Goal: Task Accomplishment & Management: Manage account settings

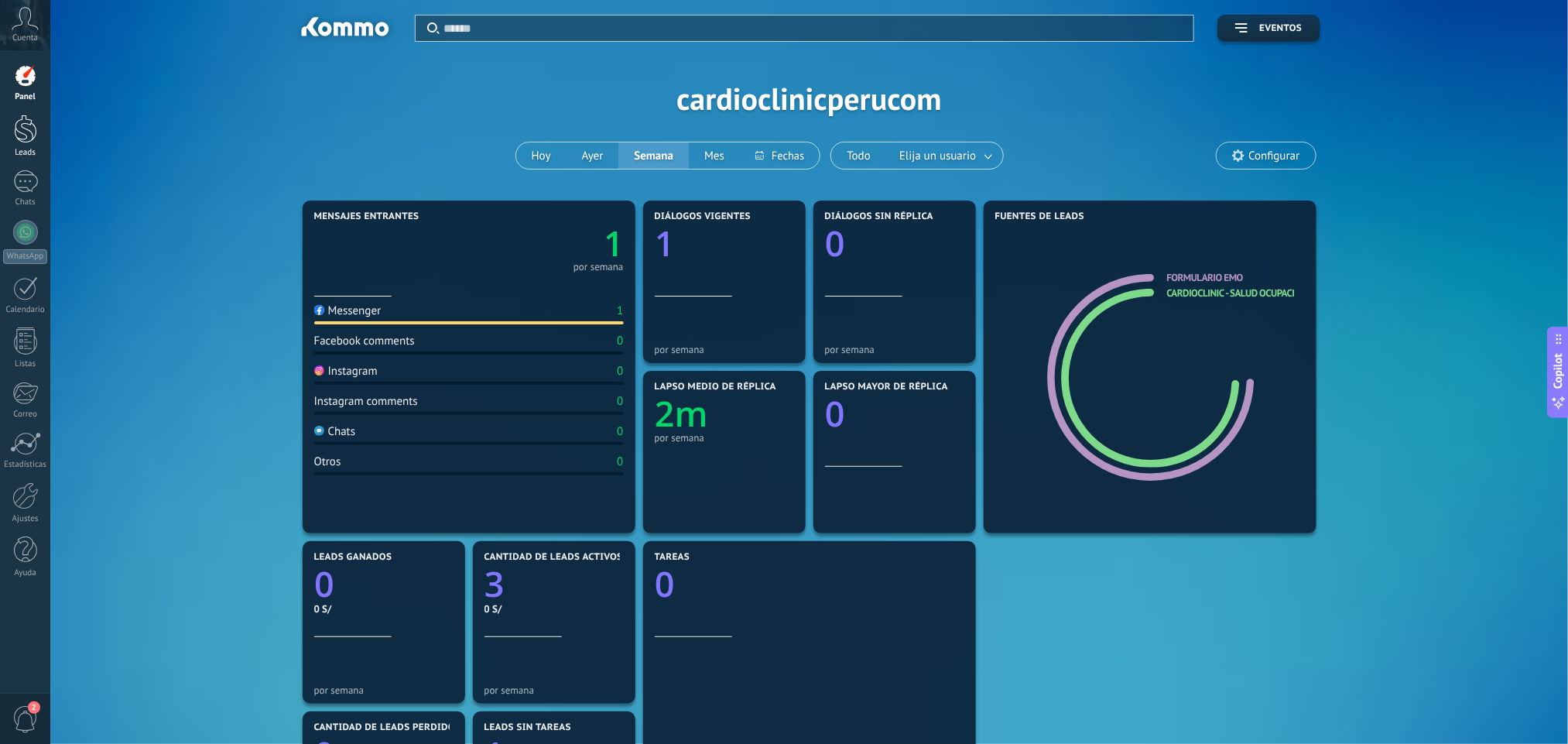
scroll to position [23, 0]
click at [33, 135] on div at bounding box center [25, 129] width 23 height 29
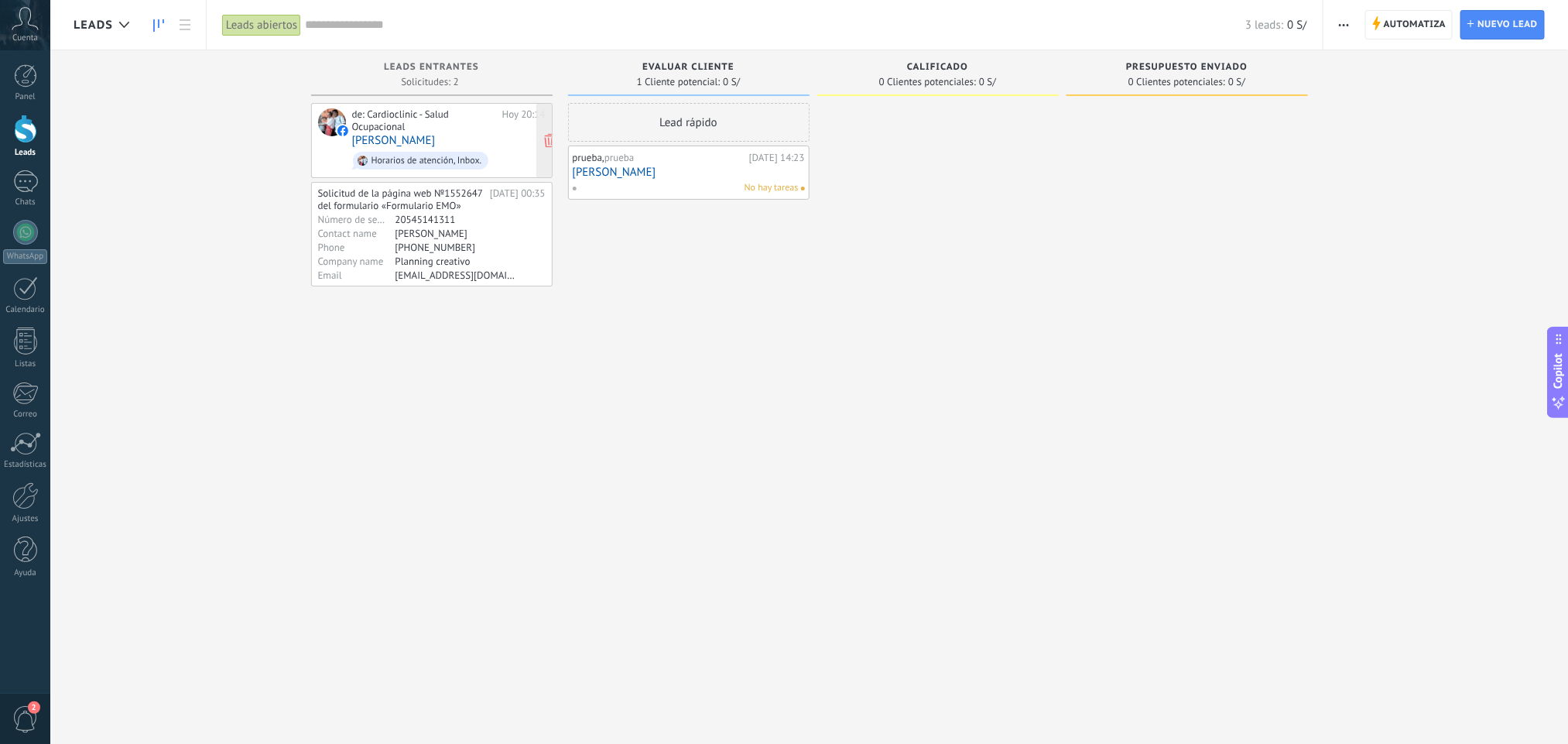
click at [464, 142] on div "de: Cardioclinic - Salud Ocupacional [DATE] 20:14 [PERSON_NAME] de atención, In…" at bounding box center [449, 141] width 194 height 64
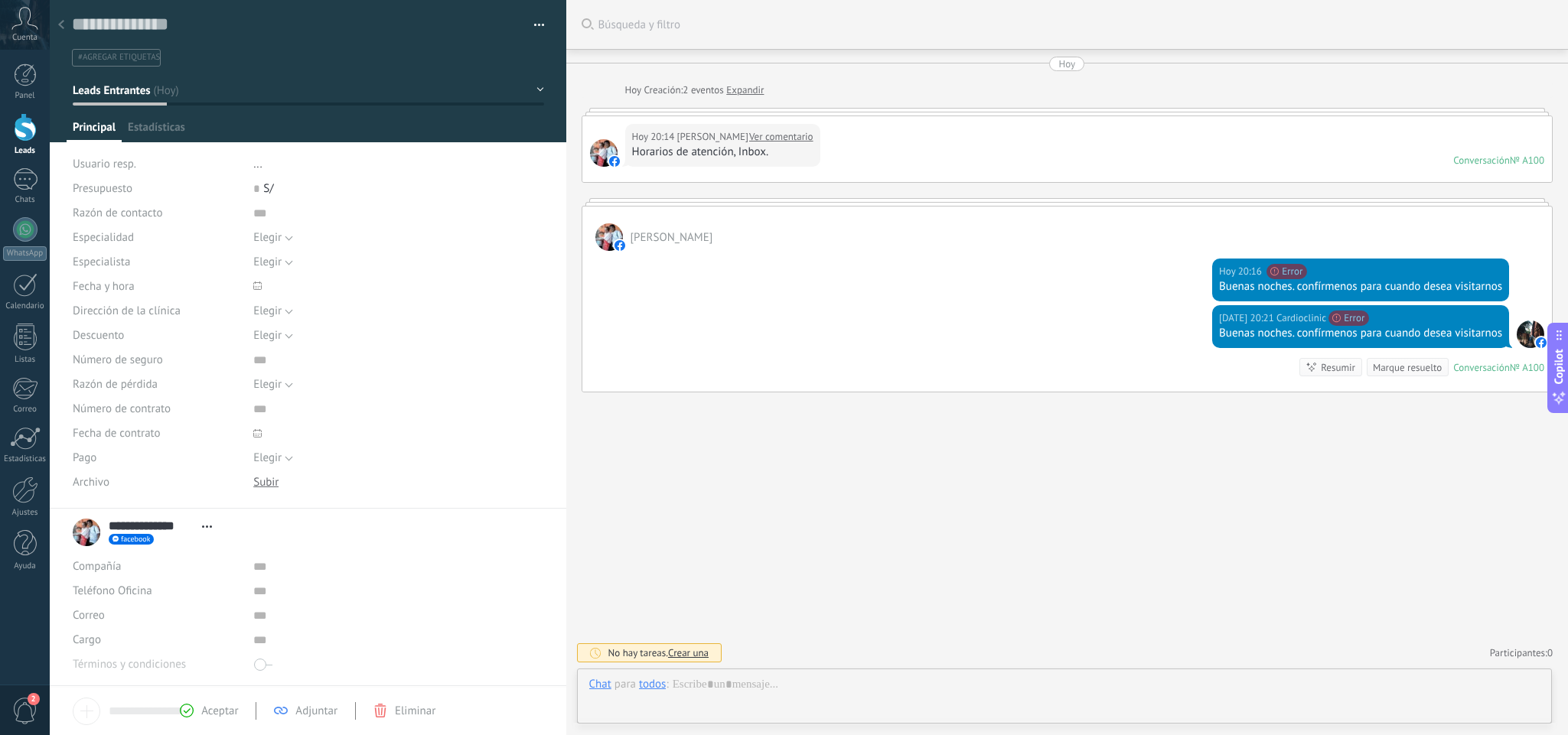
scroll to position [23, 0]
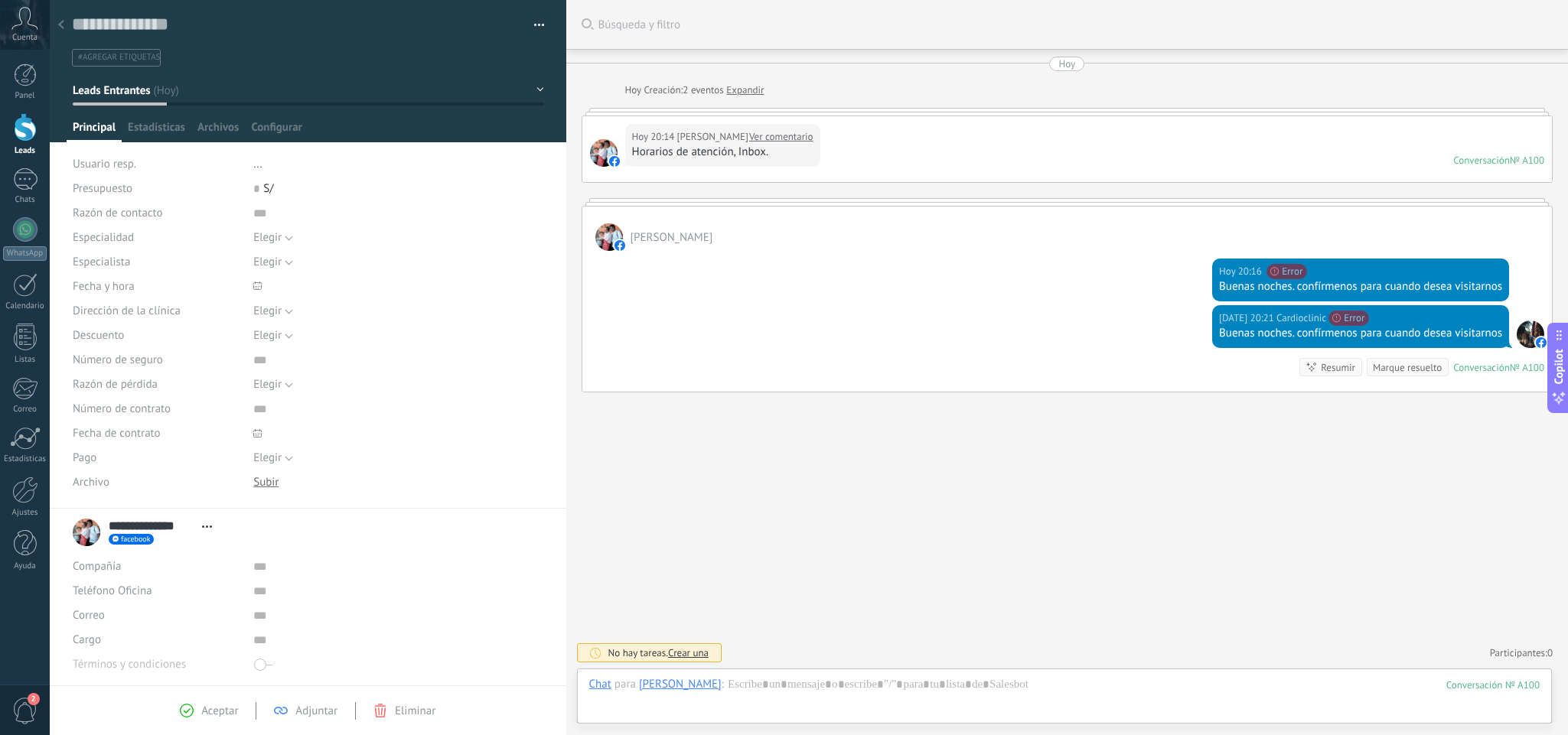
click at [533, 88] on button "Leads Entrantes" at bounding box center [309, 91] width 472 height 28
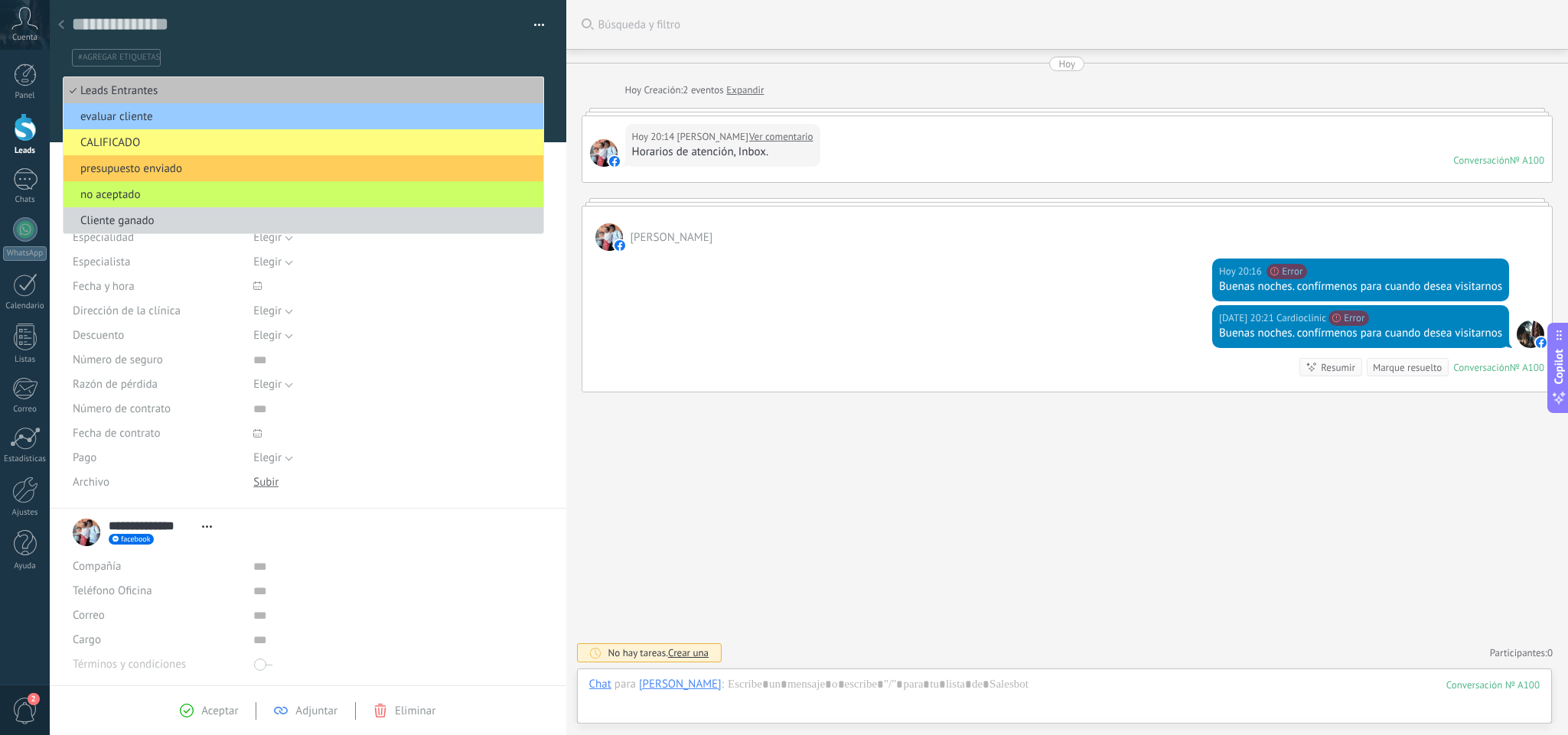
click at [547, 56] on div "Guardar y crear Imprimir Administrar etiquetas Exportar a excel" at bounding box center [308, 33] width 517 height 66
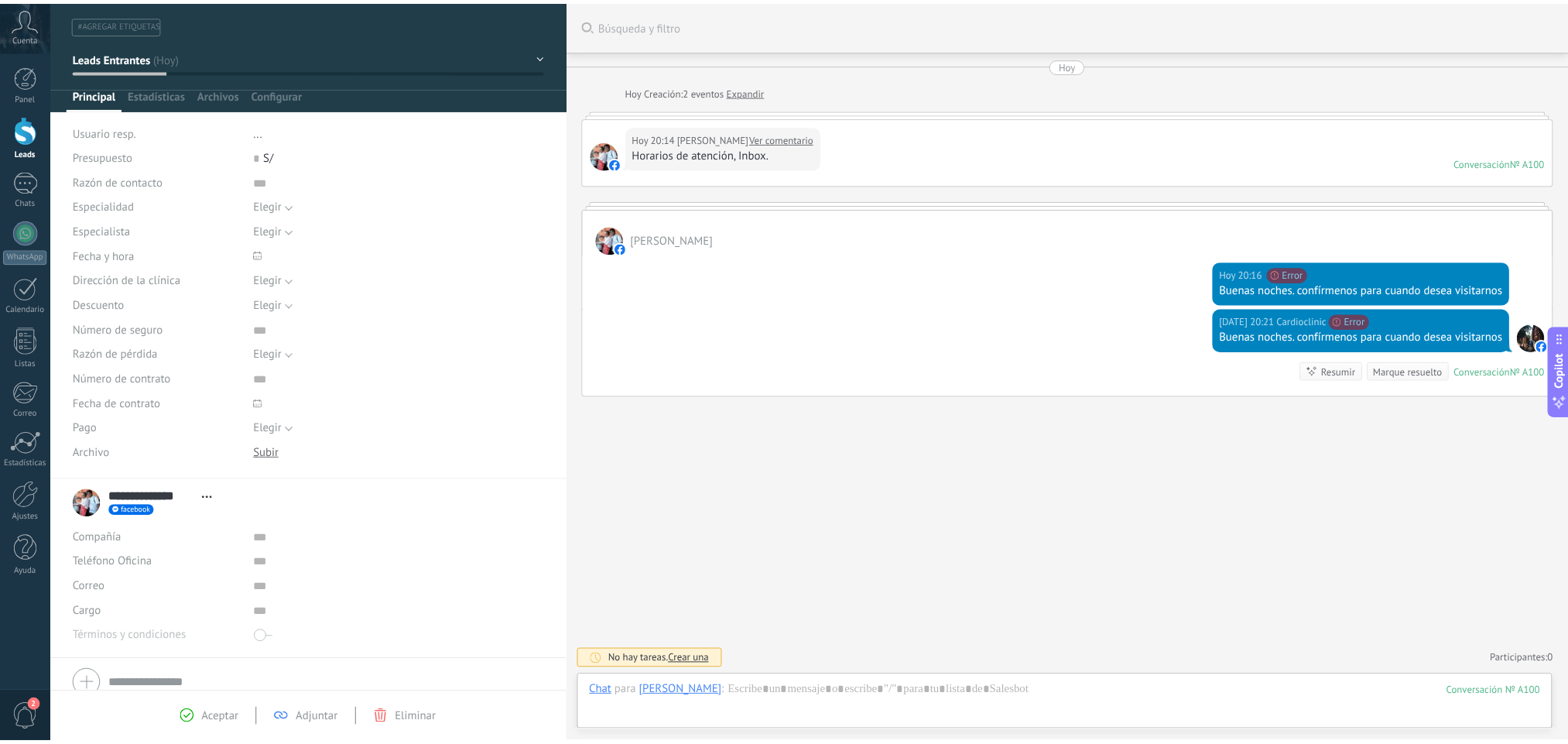
scroll to position [0, 0]
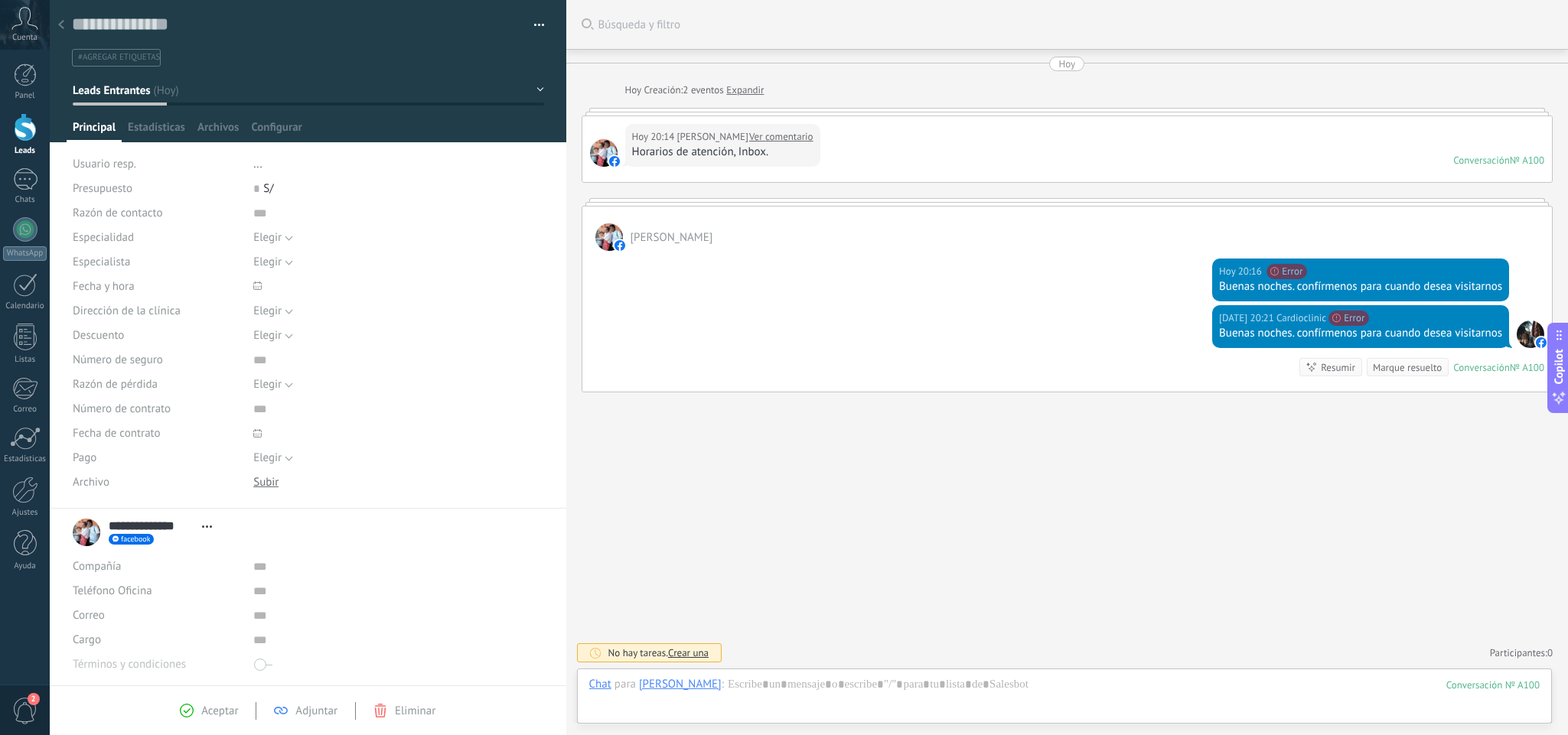
click at [205, 526] on icon at bounding box center [207, 527] width 10 height 2
click at [169, 526] on input "**********" at bounding box center [151, 527] width 86 height 16
click at [204, 544] on input "******" at bounding box center [326, 541] width 434 height 16
click at [724, 517] on div "Buscar Búsqueda y filtro Carga más [DATE] [DATE] Creación: 2 eventos Expandir […" at bounding box center [1067, 367] width 1002 height 735
click at [31, 19] on icon at bounding box center [25, 18] width 27 height 23
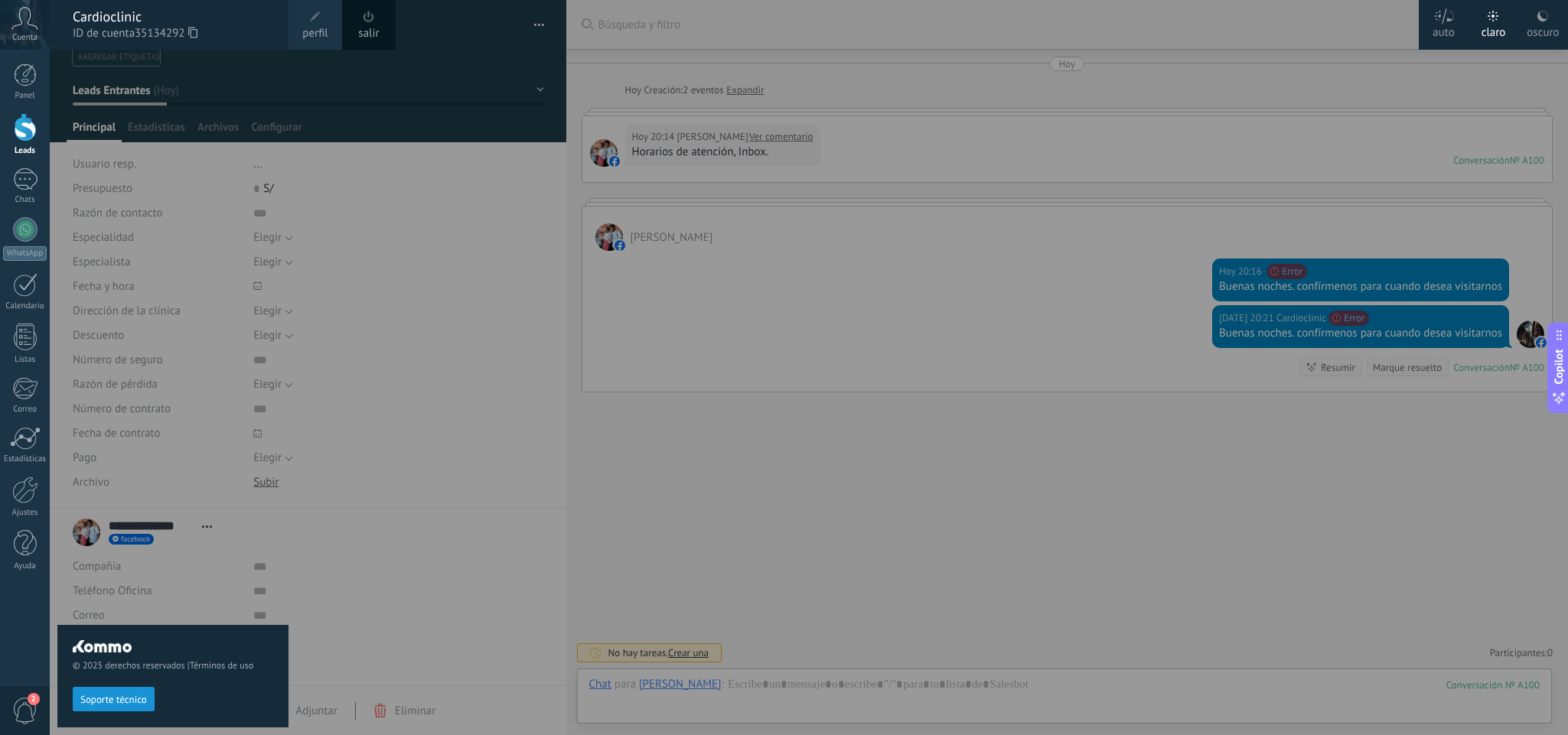
click at [474, 43] on div at bounding box center [833, 367] width 1568 height 735
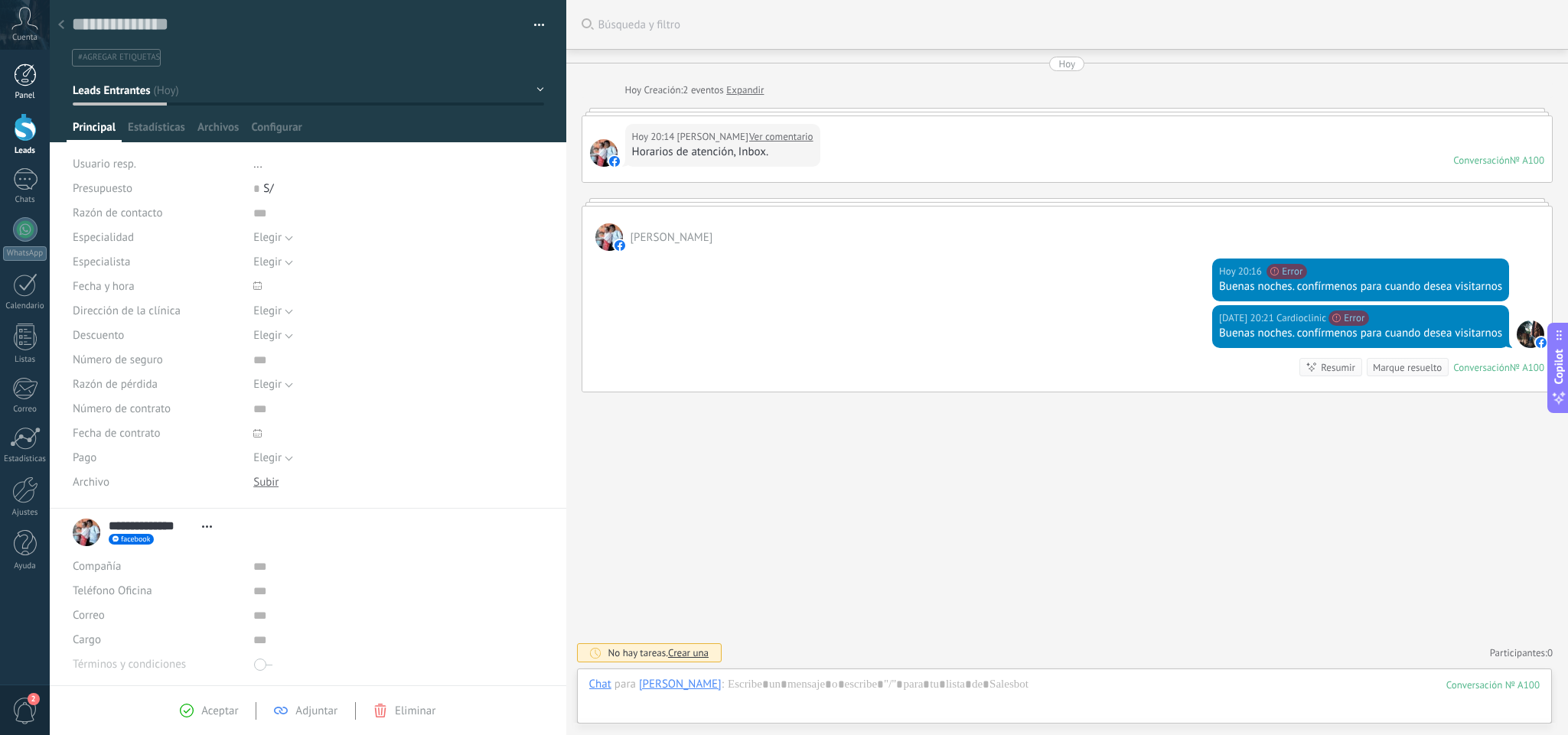
click at [9, 79] on link "Panel" at bounding box center [25, 82] width 49 height 37
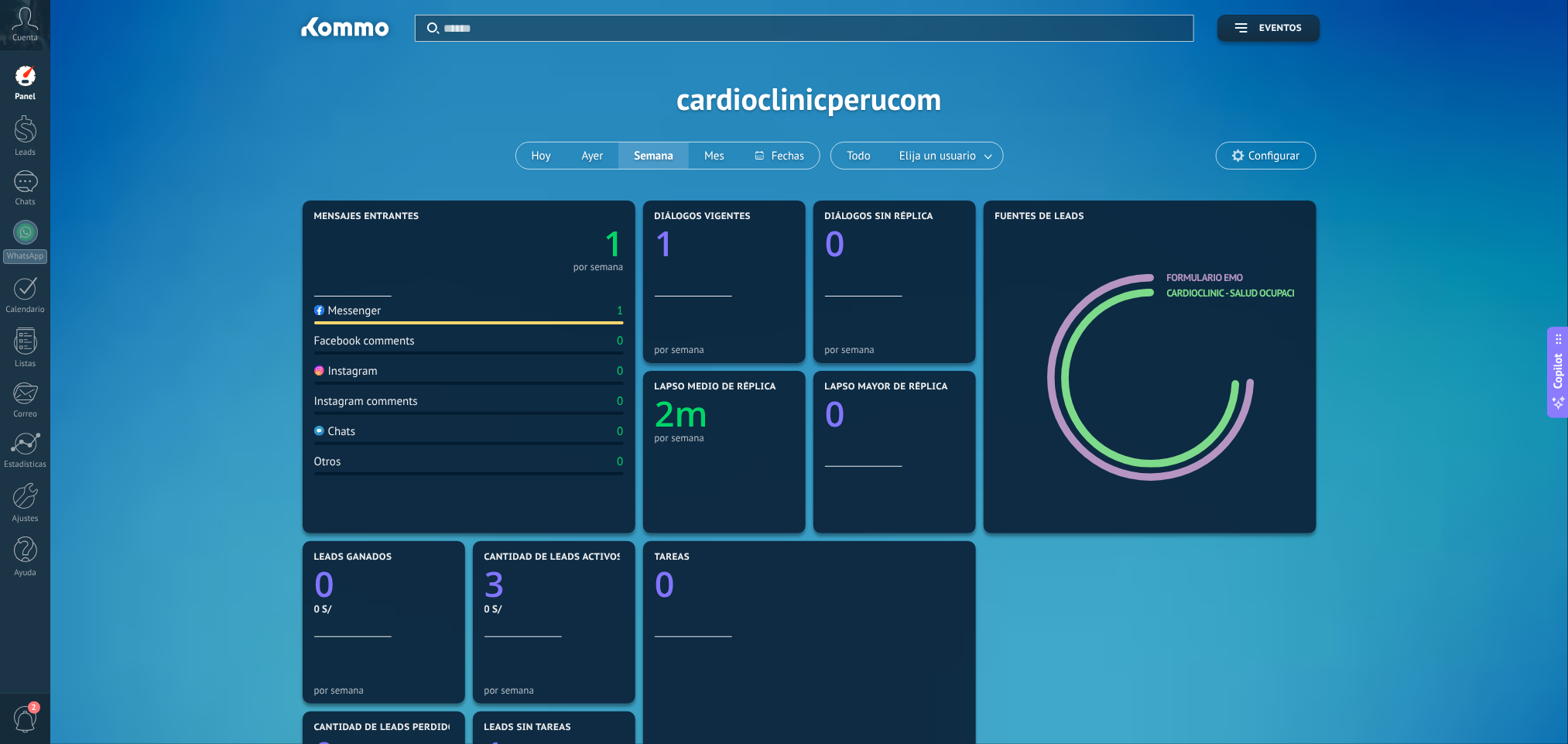
click at [1269, 159] on span "Configurar" at bounding box center [1274, 156] width 51 height 13
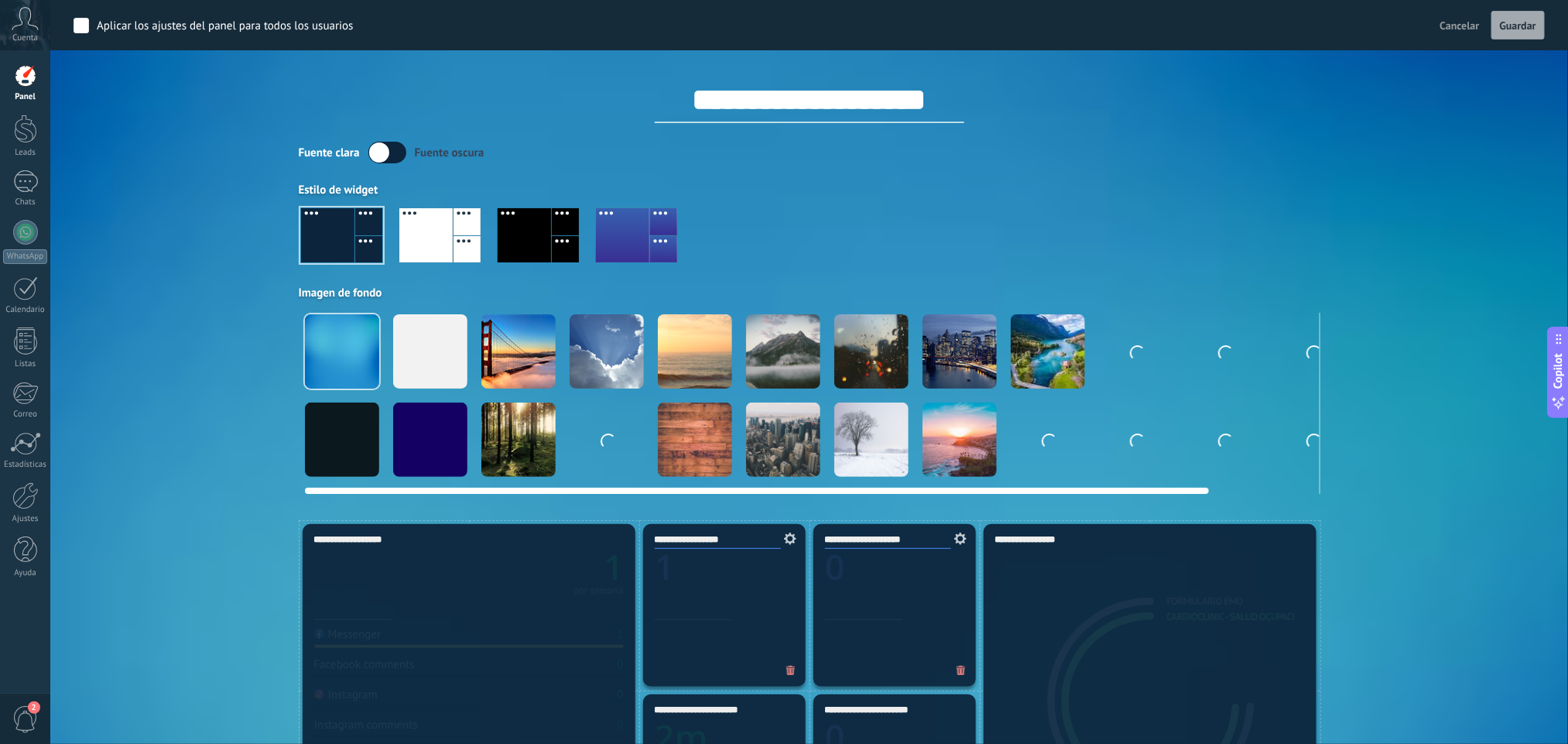
click at [353, 359] on div at bounding box center [342, 352] width 74 height 74
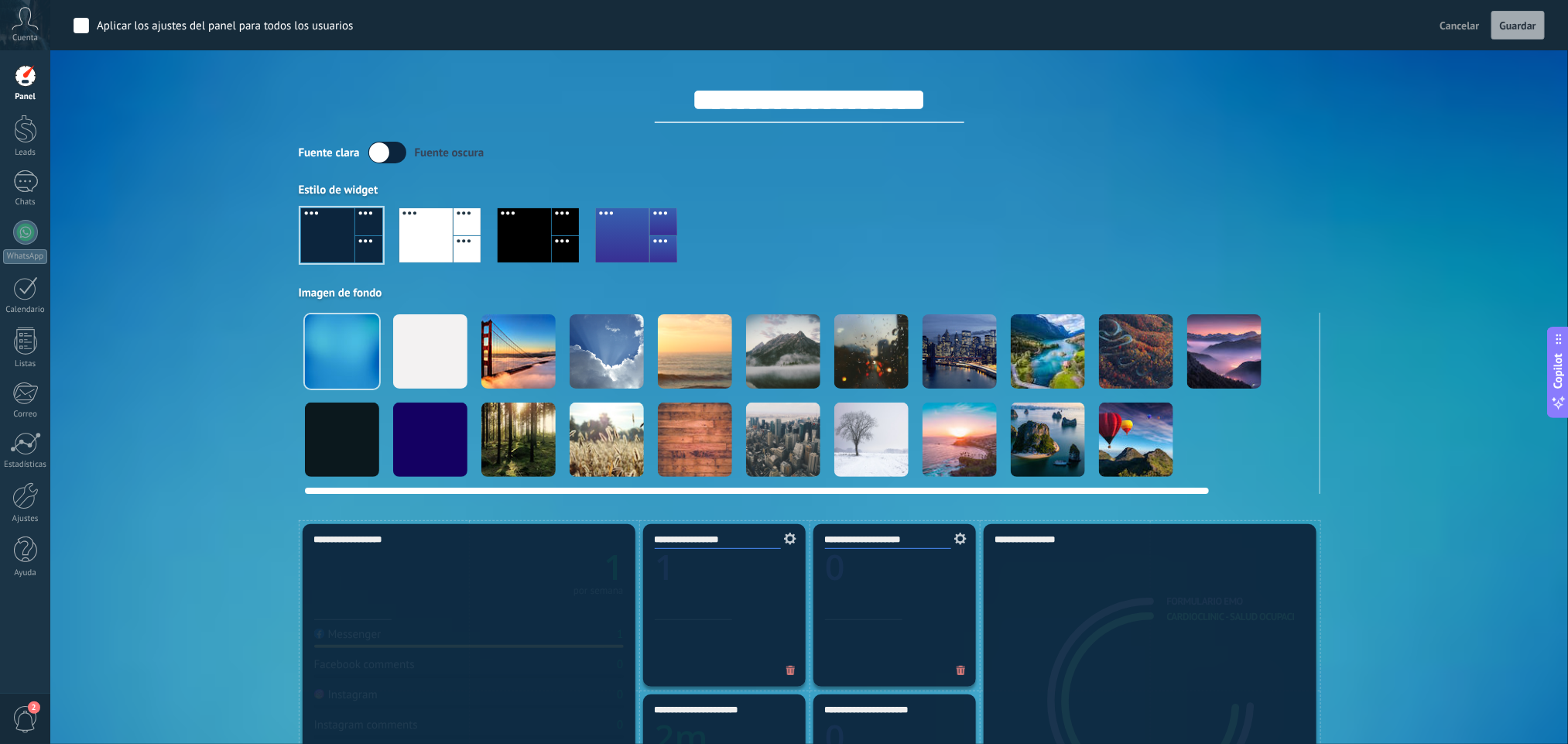
click at [541, 434] on div at bounding box center [518, 439] width 74 height 74
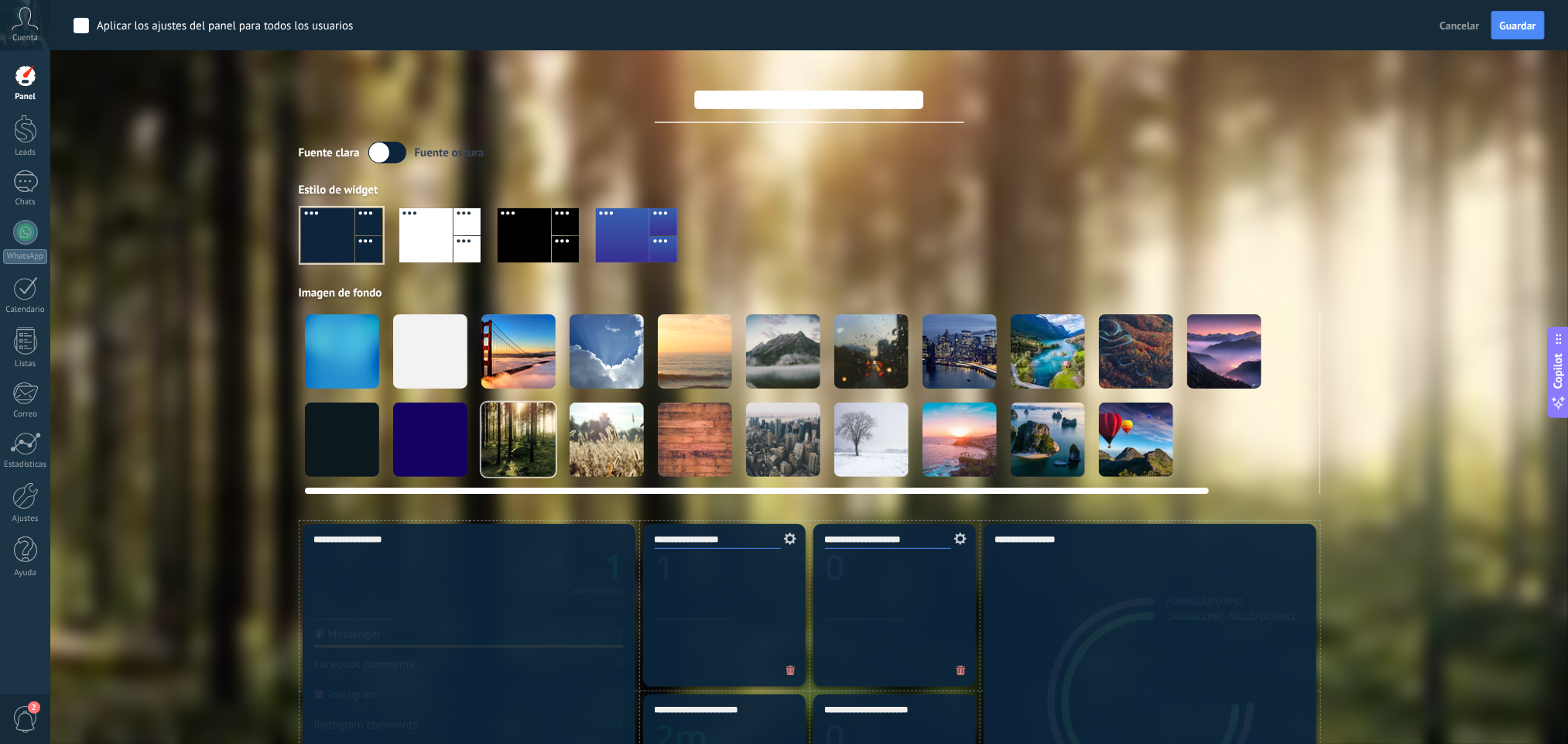
click at [781, 350] on div at bounding box center [783, 352] width 74 height 74
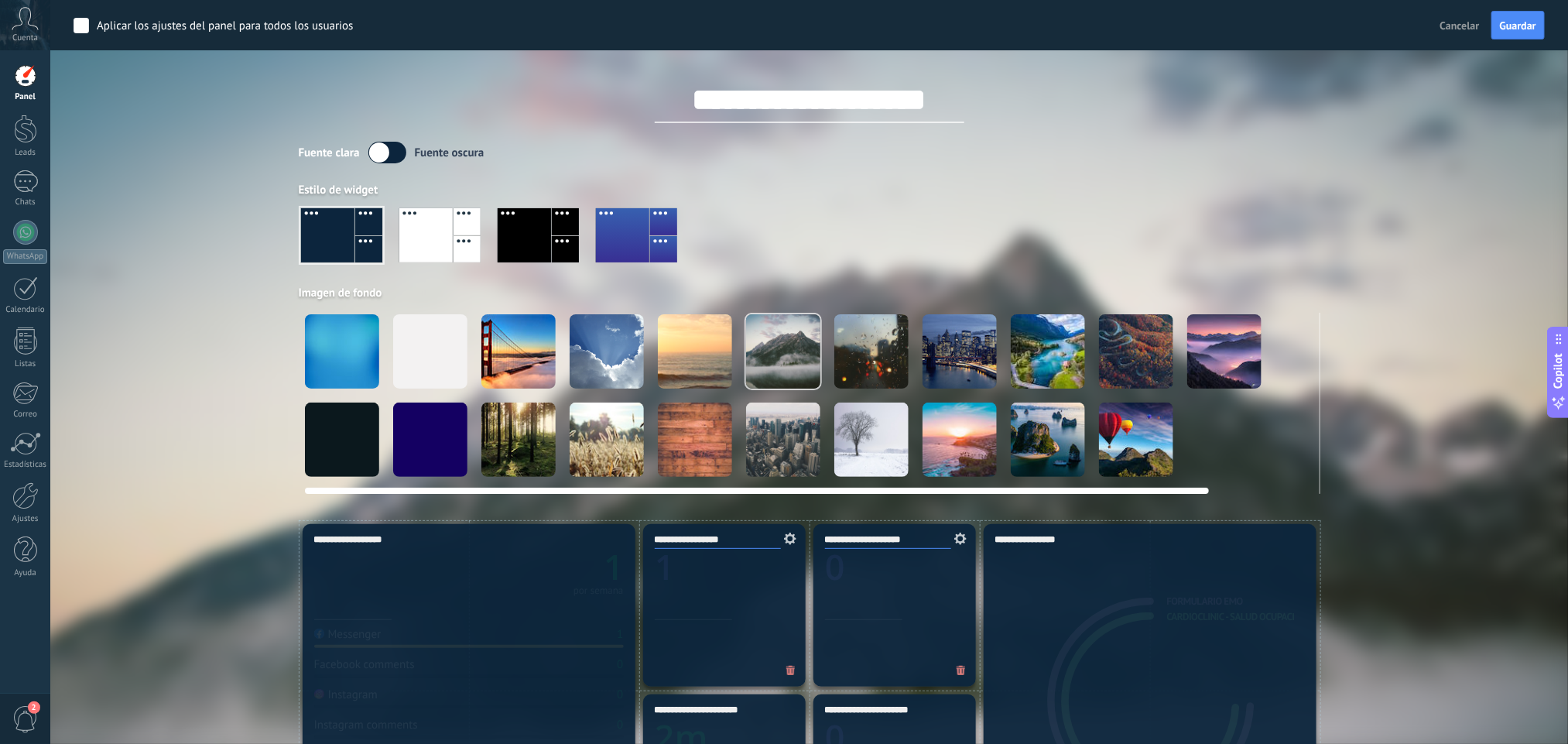
click at [1213, 439] on video at bounding box center [1224, 439] width 74 height 74
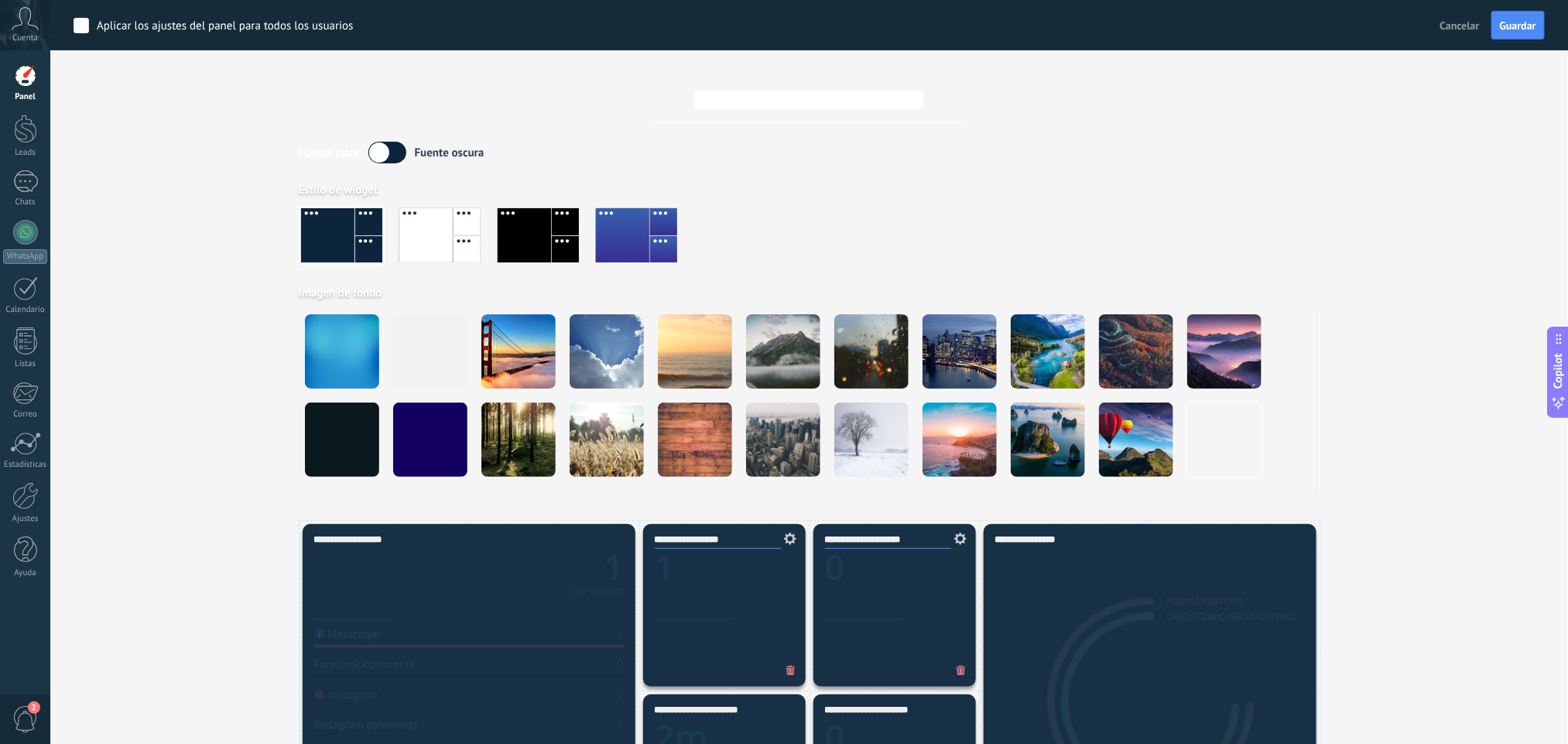
click at [607, 230] on div at bounding box center [623, 236] width 54 height 54
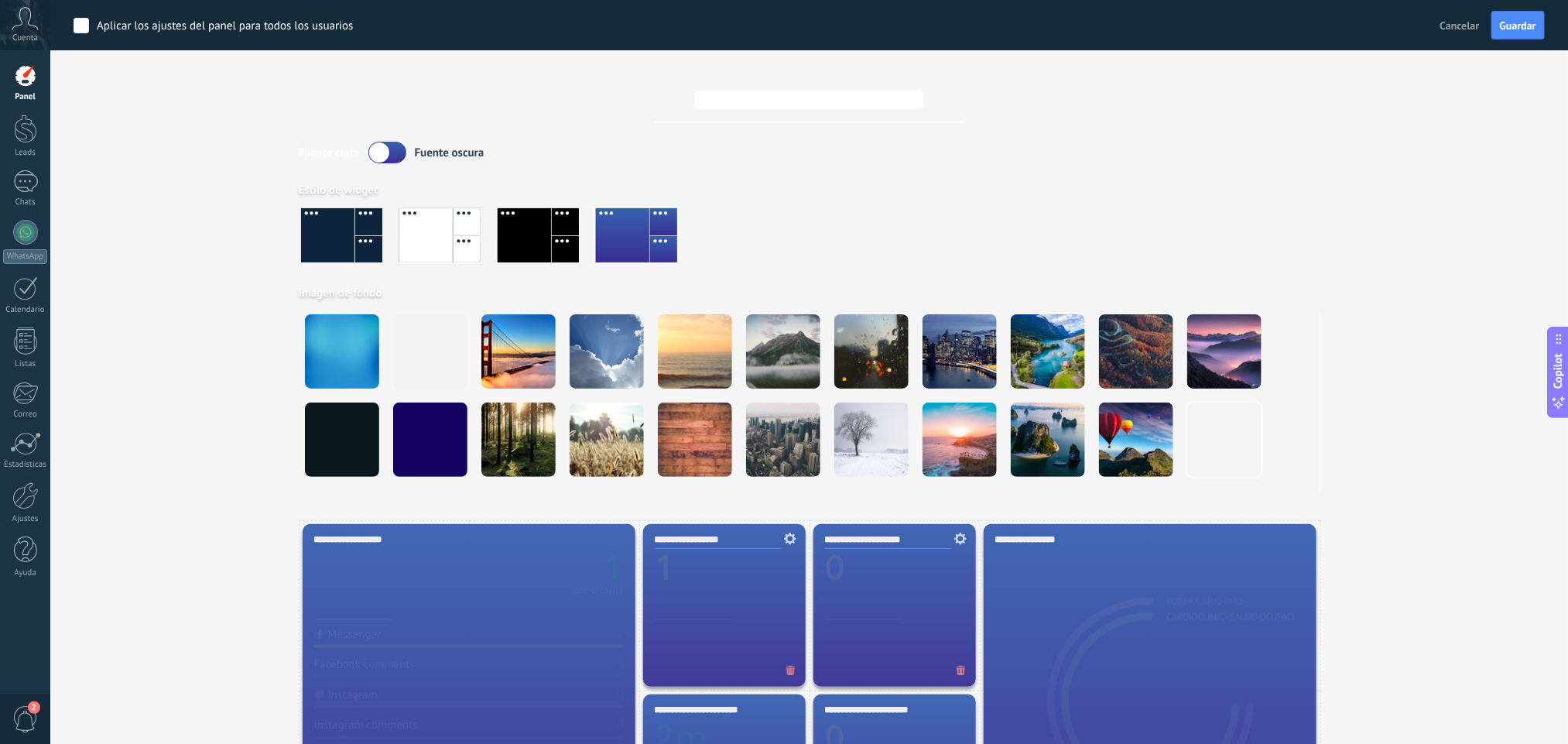
click at [515, 242] on div at bounding box center [525, 236] width 54 height 54
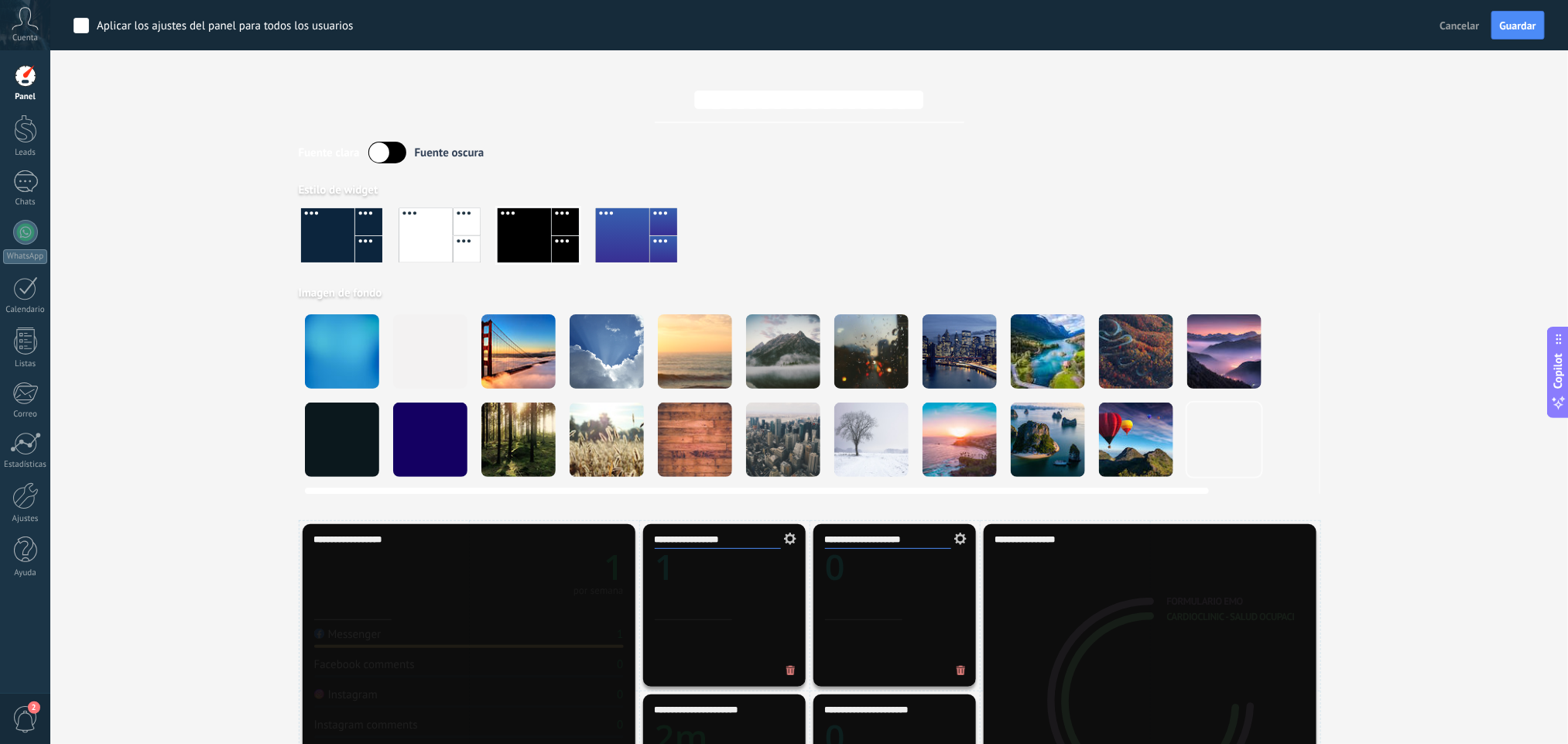
click at [460, 435] on div at bounding box center [430, 439] width 74 height 74
click at [444, 425] on div at bounding box center [430, 439] width 74 height 74
click at [963, 415] on div at bounding box center [959, 439] width 74 height 74
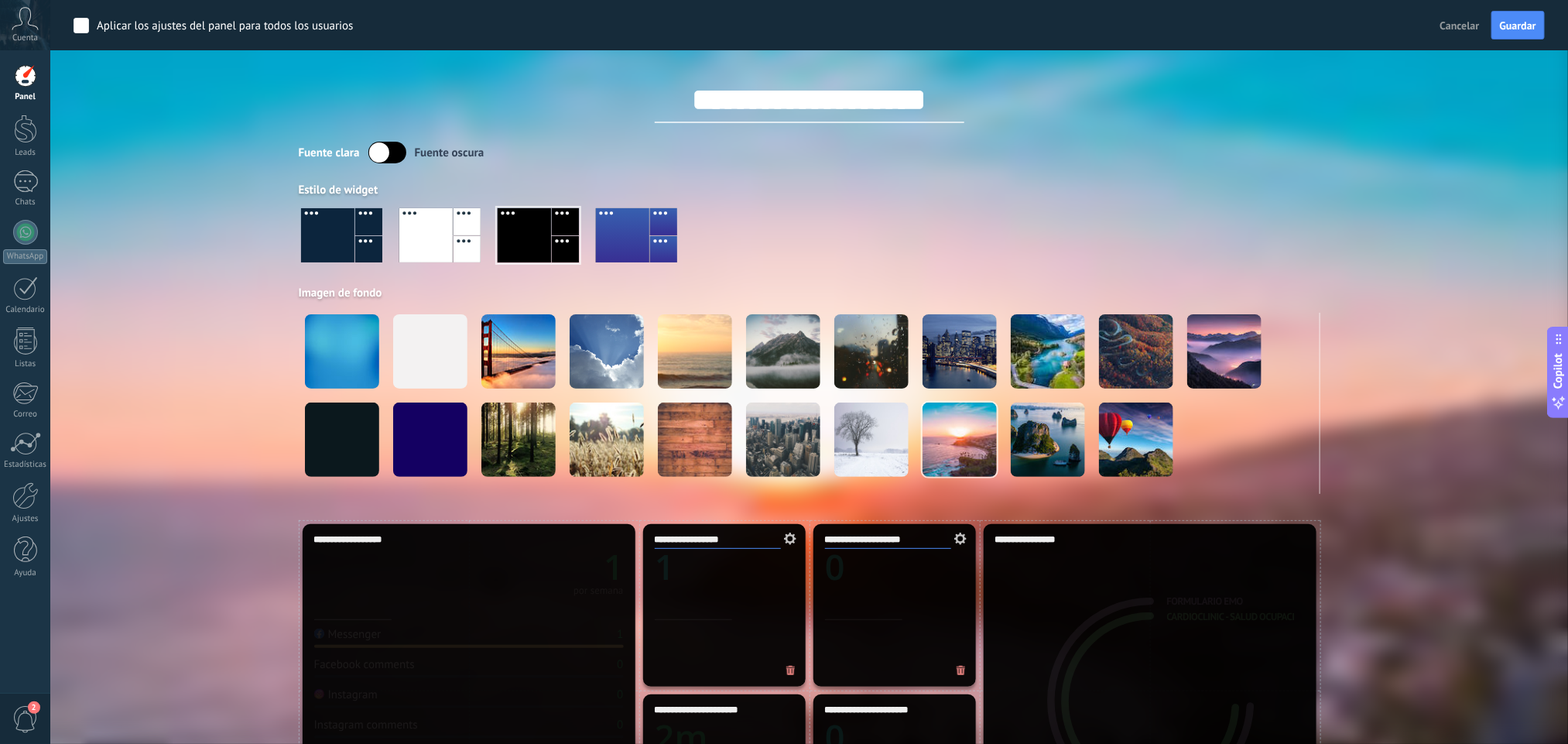
click at [539, 230] on div at bounding box center [538, 236] width 81 height 54
click at [458, 243] on div at bounding box center [466, 249] width 27 height 27
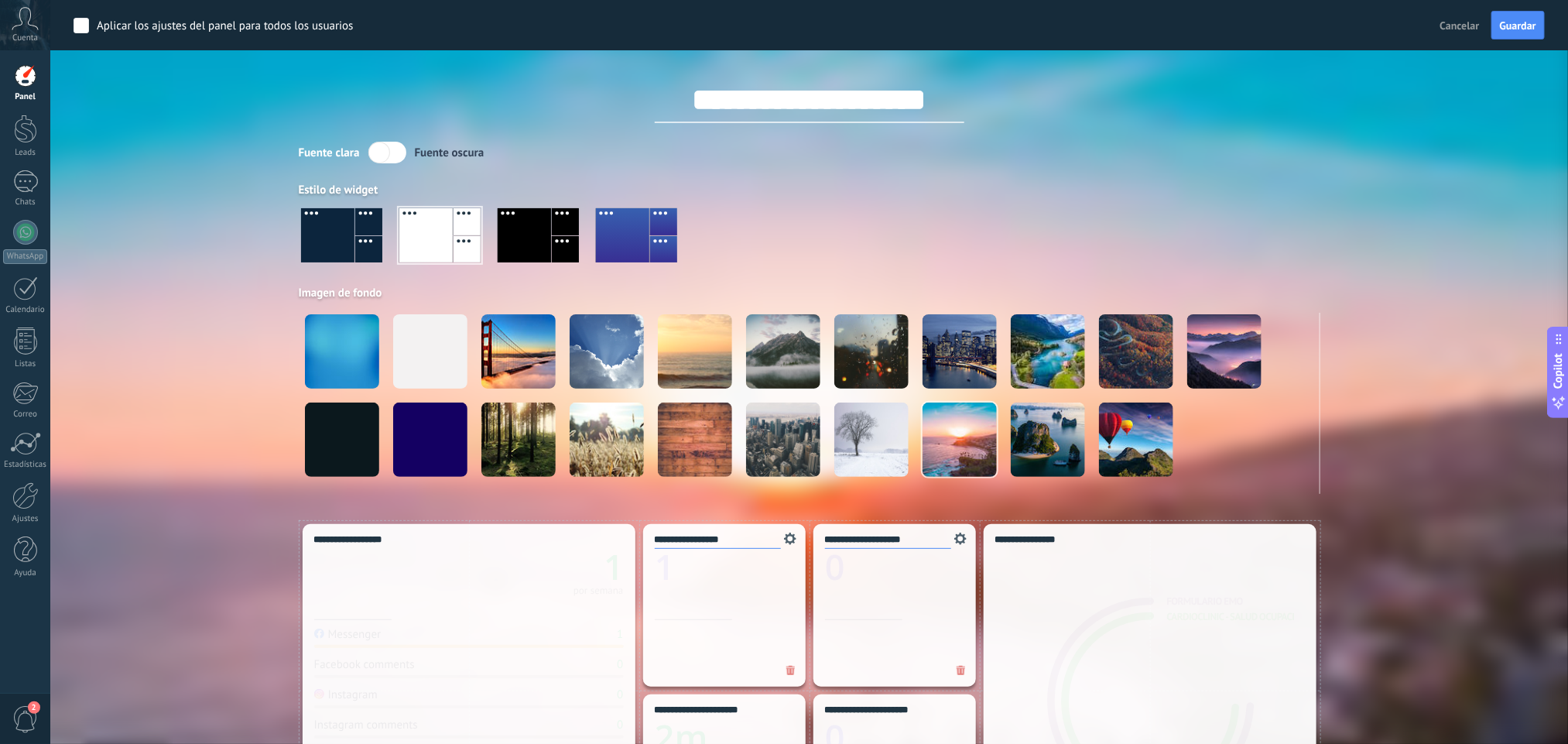
click at [362, 254] on div at bounding box center [368, 249] width 27 height 27
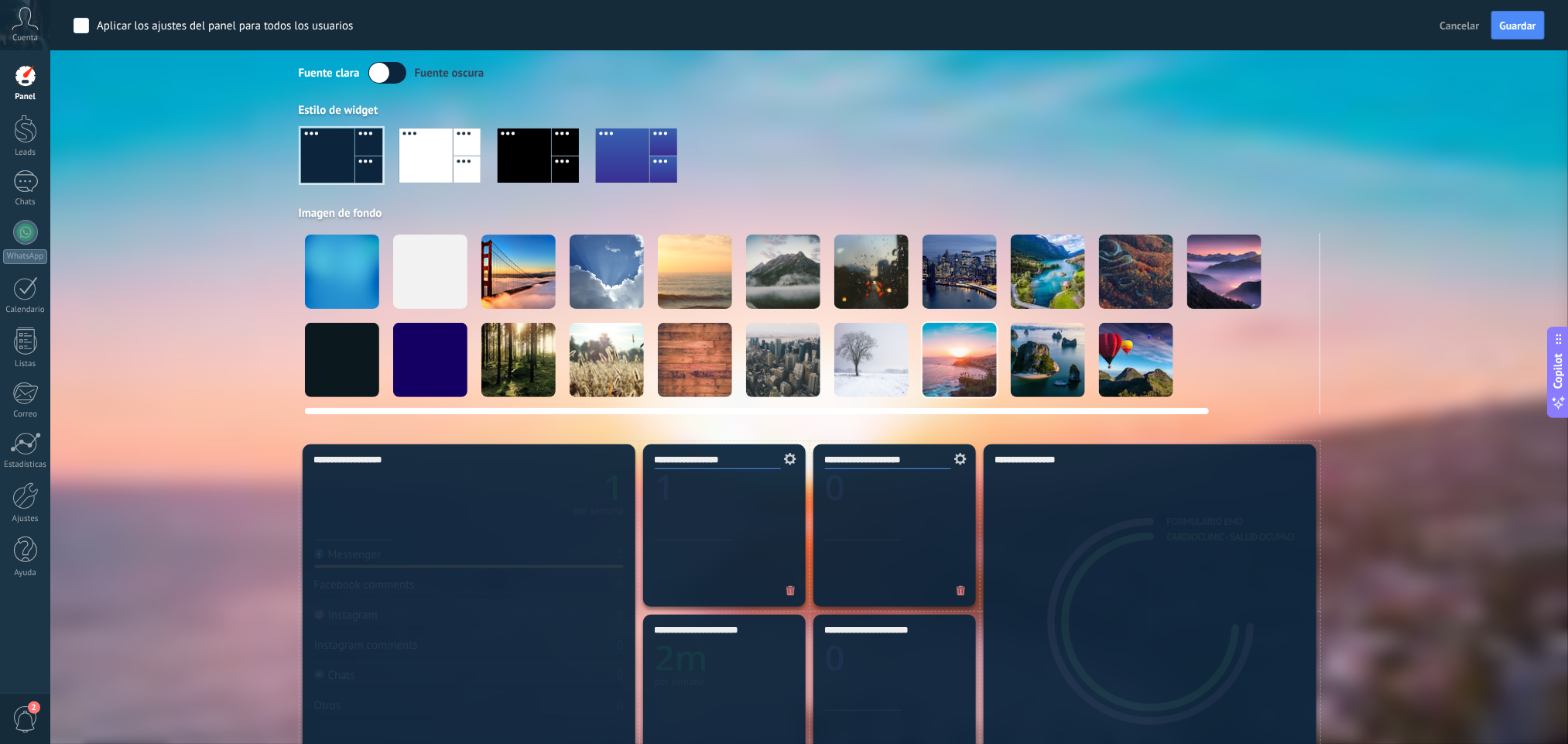
scroll to position [116, 0]
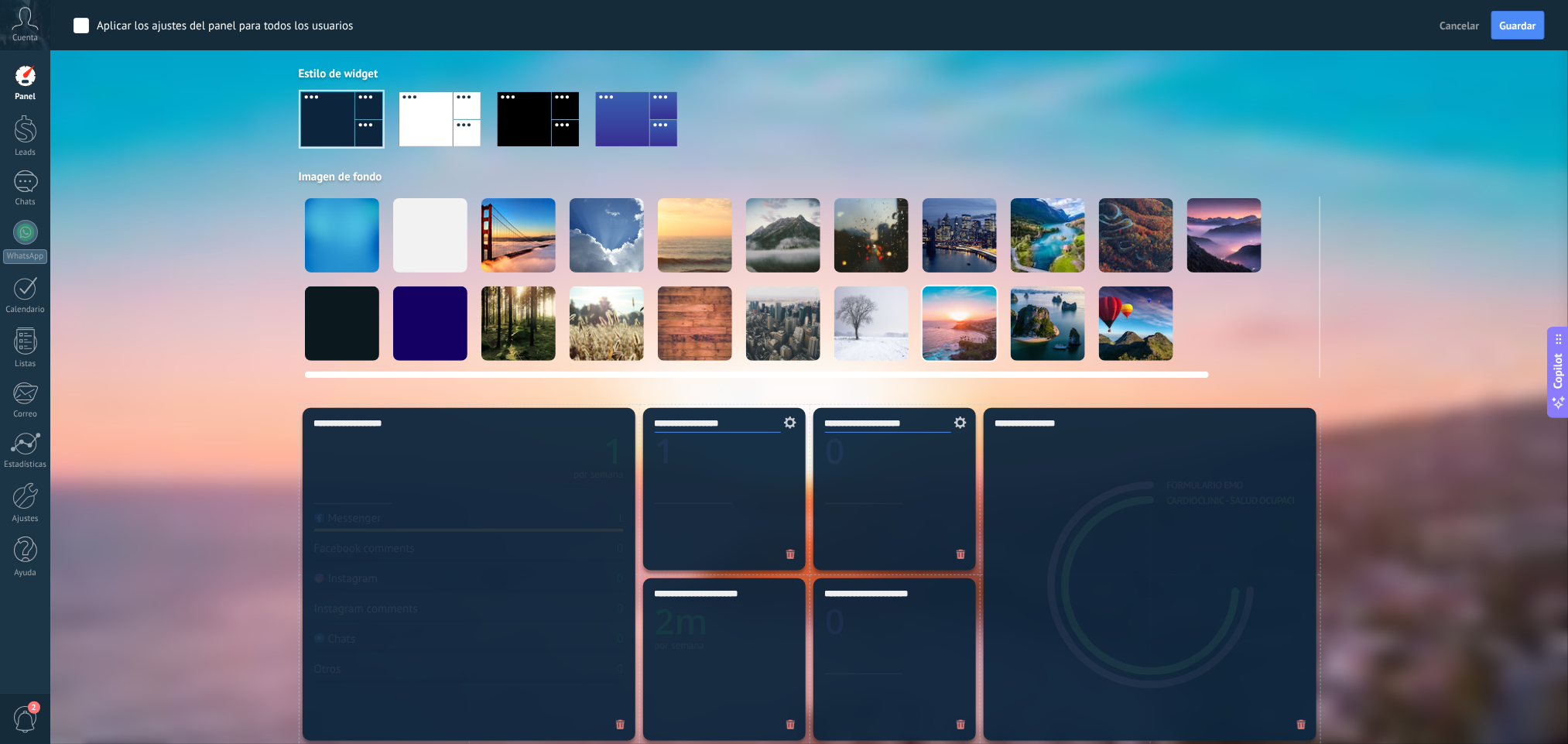
click at [1291, 316] on video at bounding box center [1312, 324] width 74 height 74
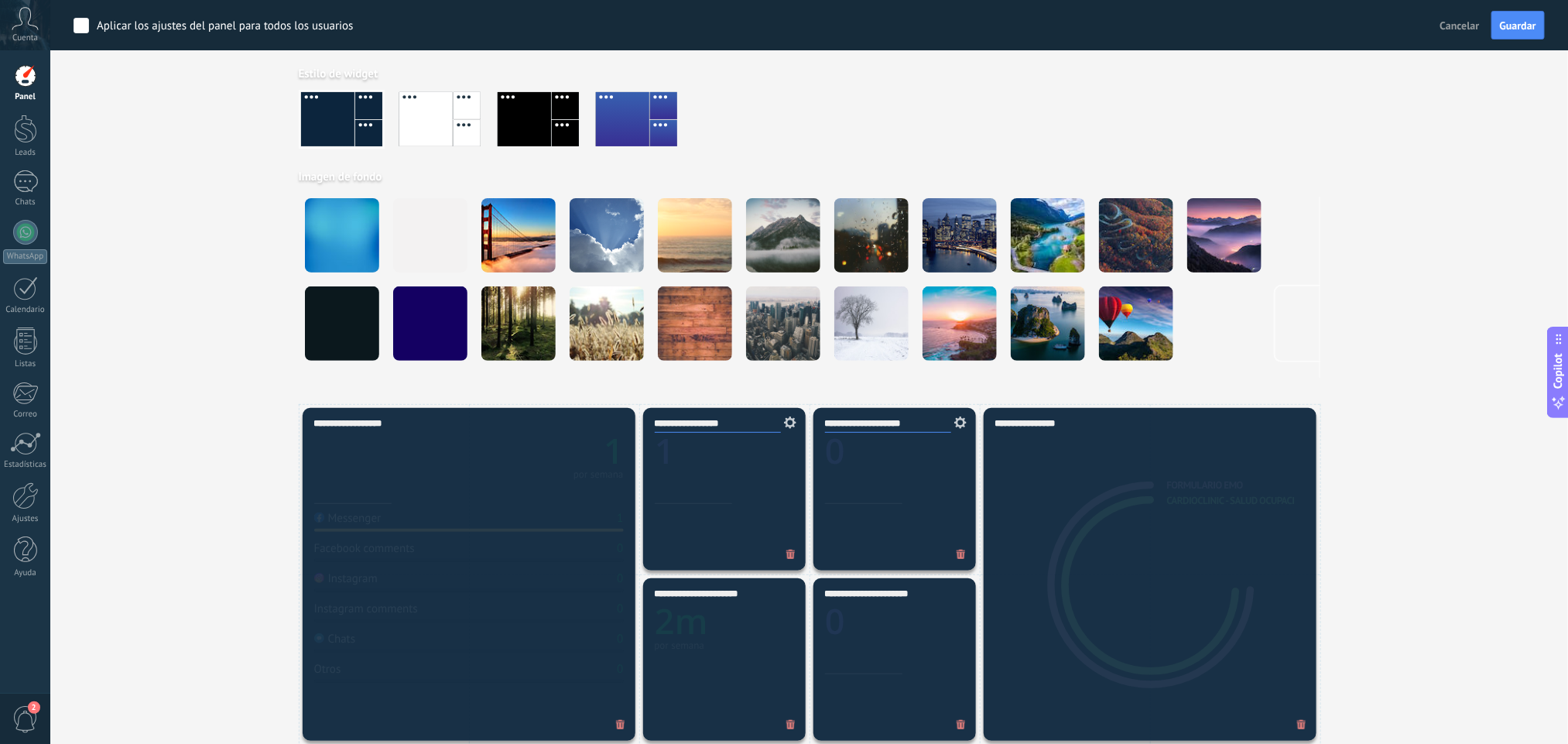
click at [451, 129] on div at bounding box center [426, 119] width 54 height 54
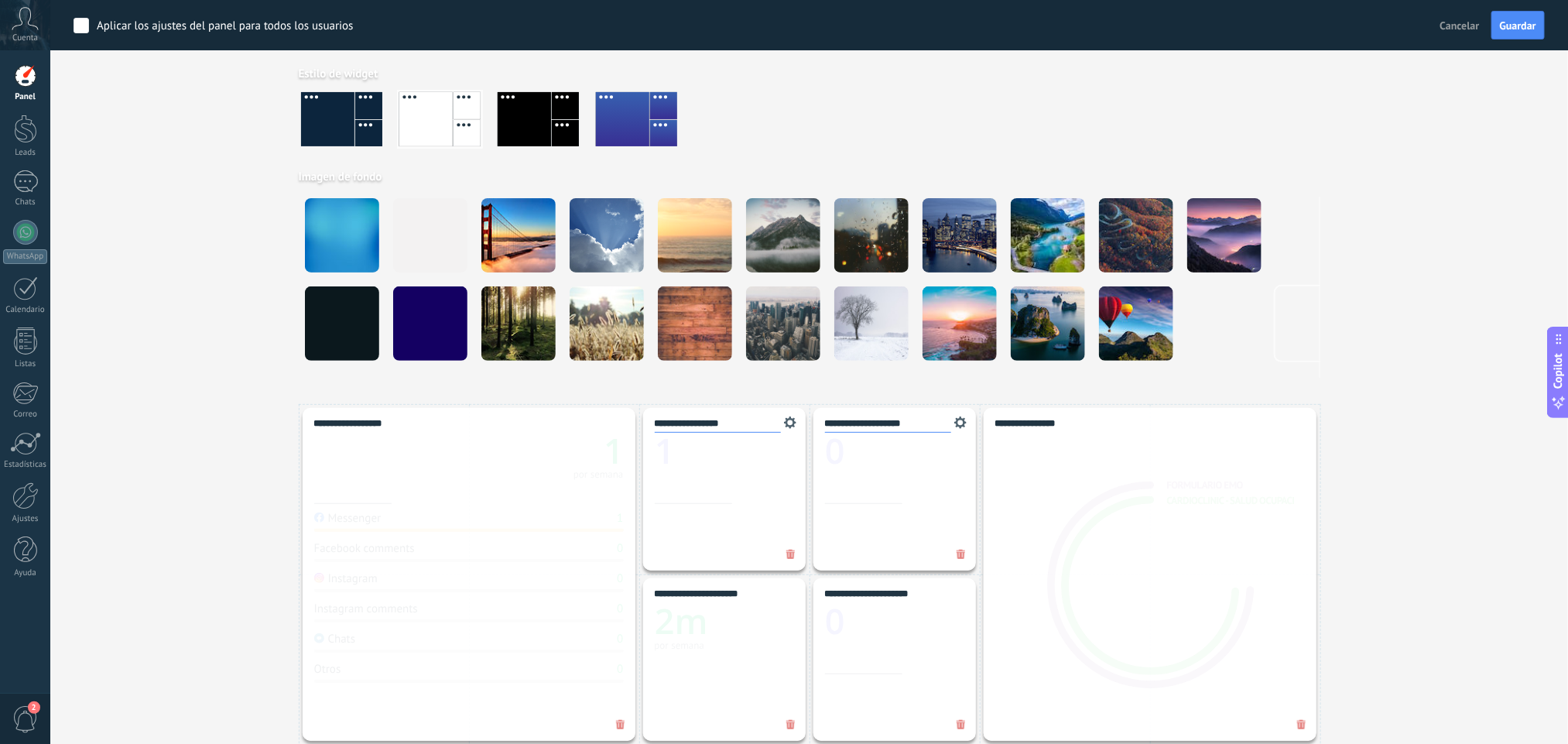
click at [546, 105] on div at bounding box center [525, 119] width 54 height 54
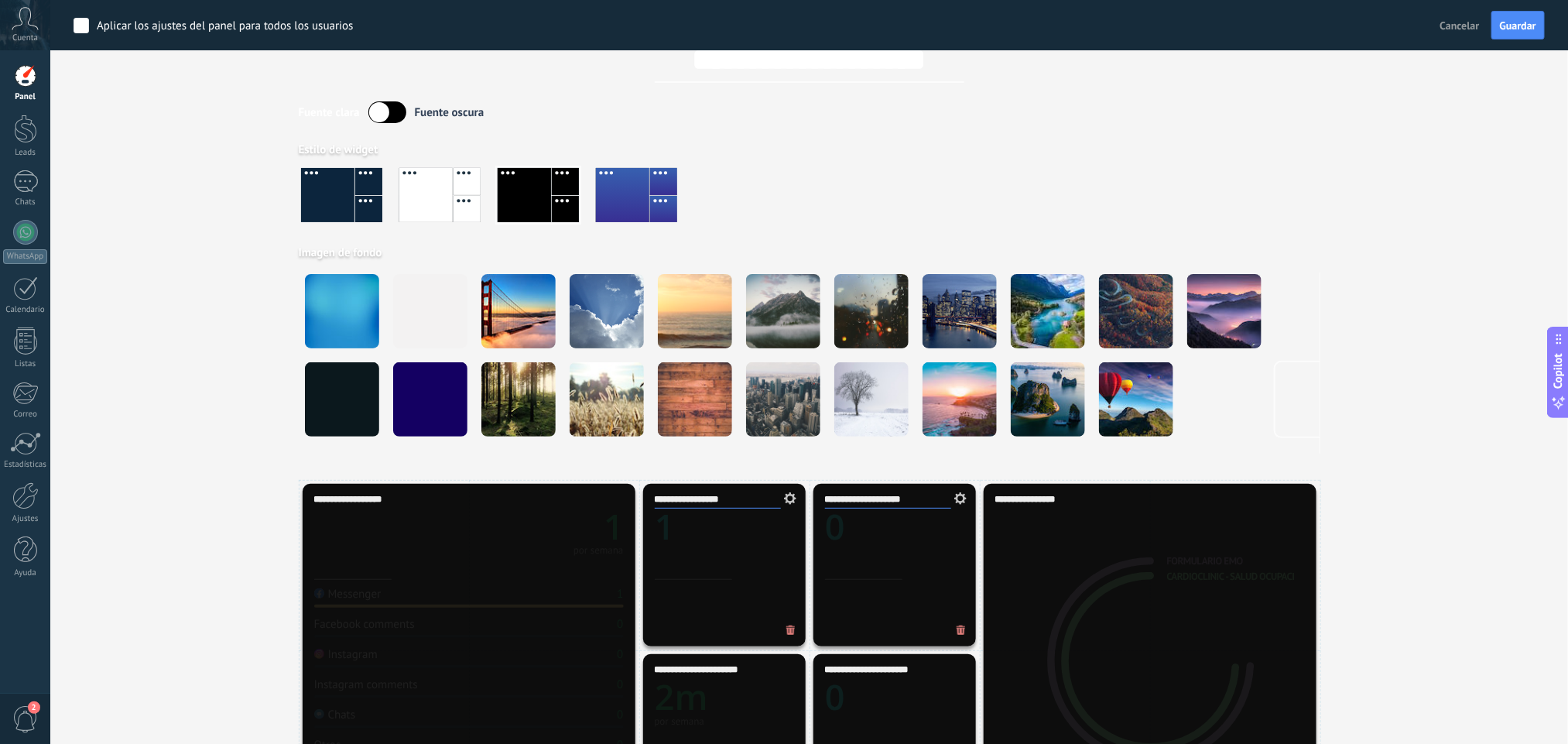
scroll to position [0, 0]
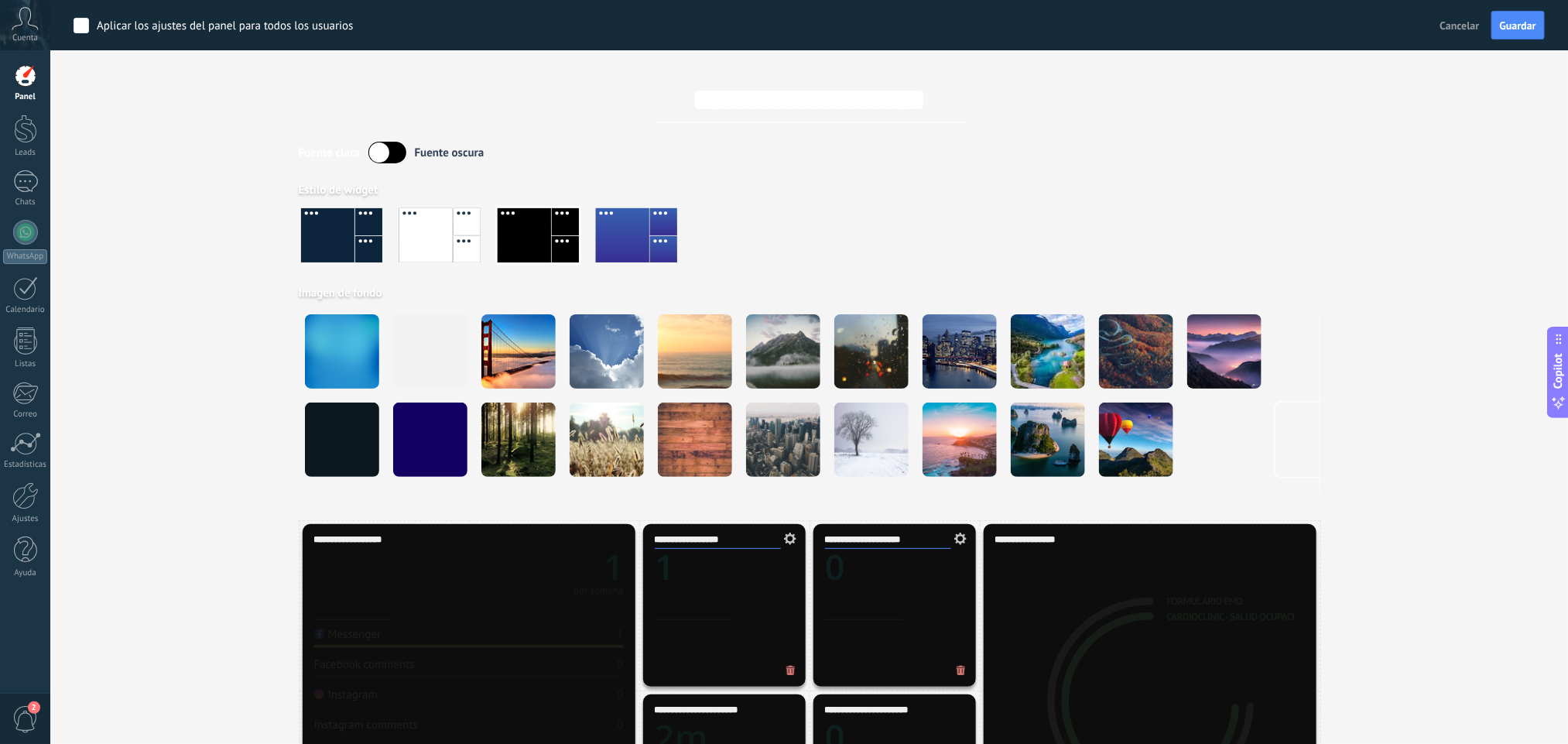
click at [481, 154] on div "Fuente oscura" at bounding box center [450, 153] width 70 height 15
click at [386, 156] on label at bounding box center [387, 153] width 38 height 22
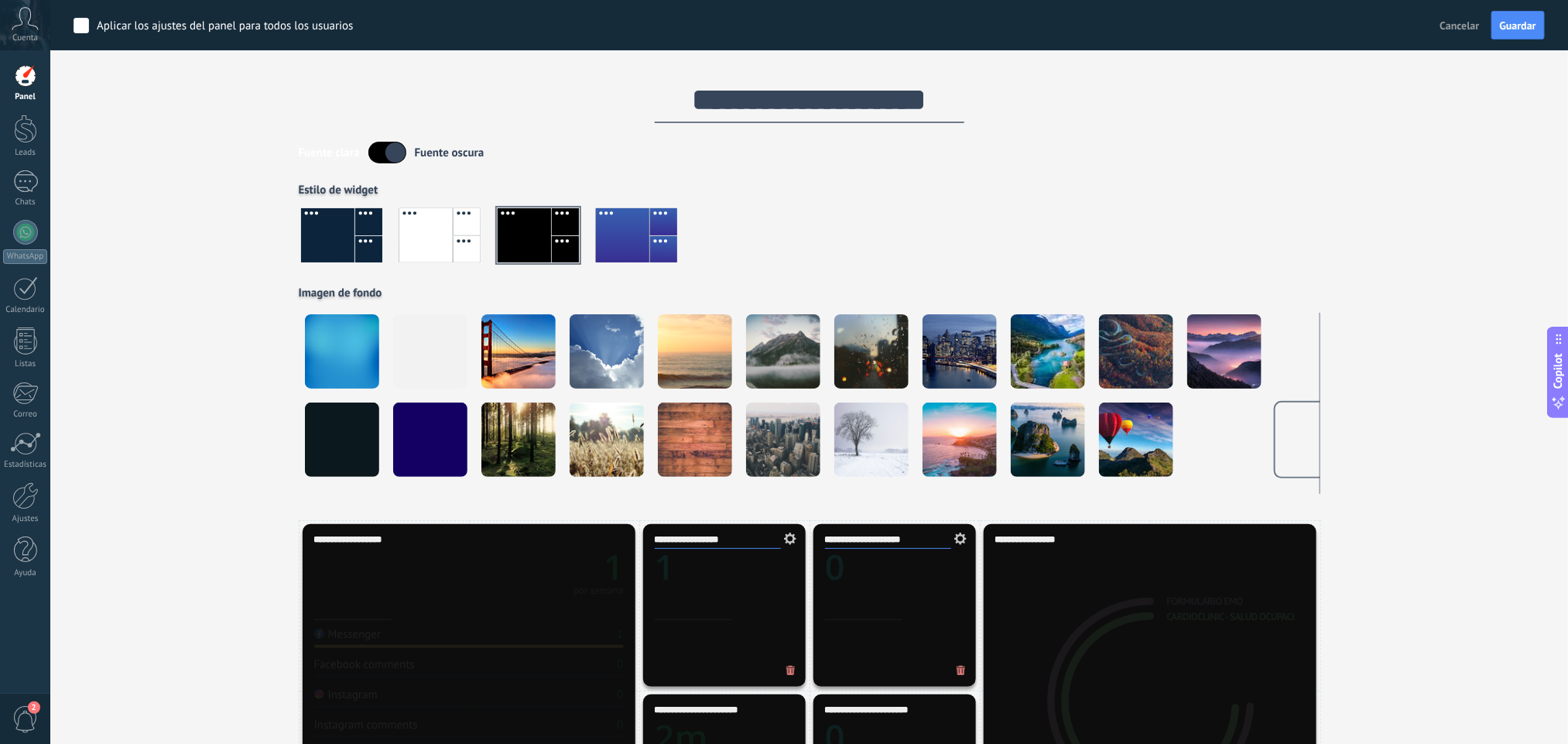
drag, startPoint x: 456, startPoint y: 154, endPoint x: 344, endPoint y: 158, distance: 112.1
click at [456, 154] on div "Fuente oscura" at bounding box center [450, 153] width 70 height 15
click at [344, 158] on div "Fuente clara" at bounding box center [328, 153] width 61 height 15
click at [384, 150] on label at bounding box center [387, 153] width 38 height 22
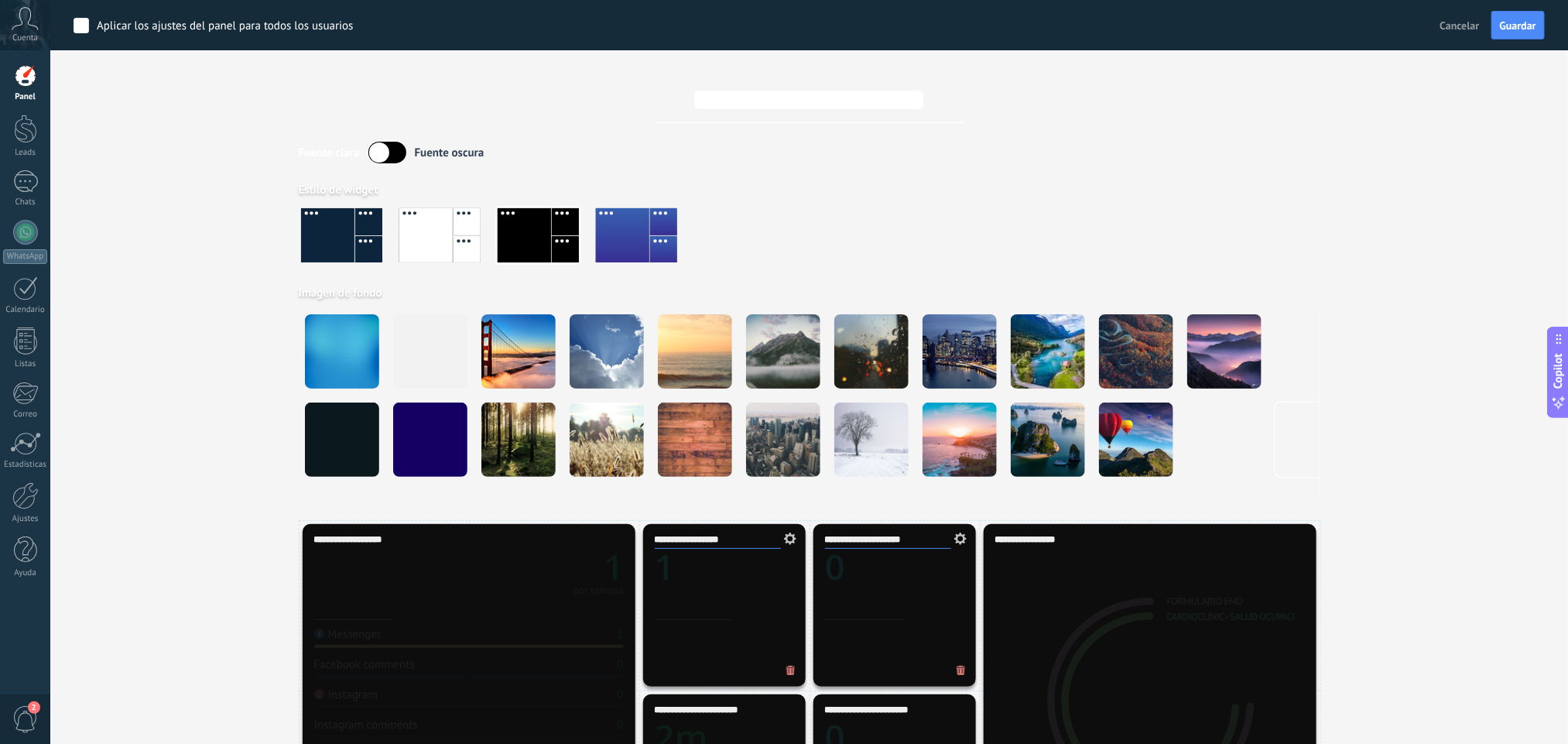
click at [487, 240] on div at bounding box center [809, 242] width 1022 height 88
click at [453, 244] on div at bounding box center [466, 249] width 27 height 27
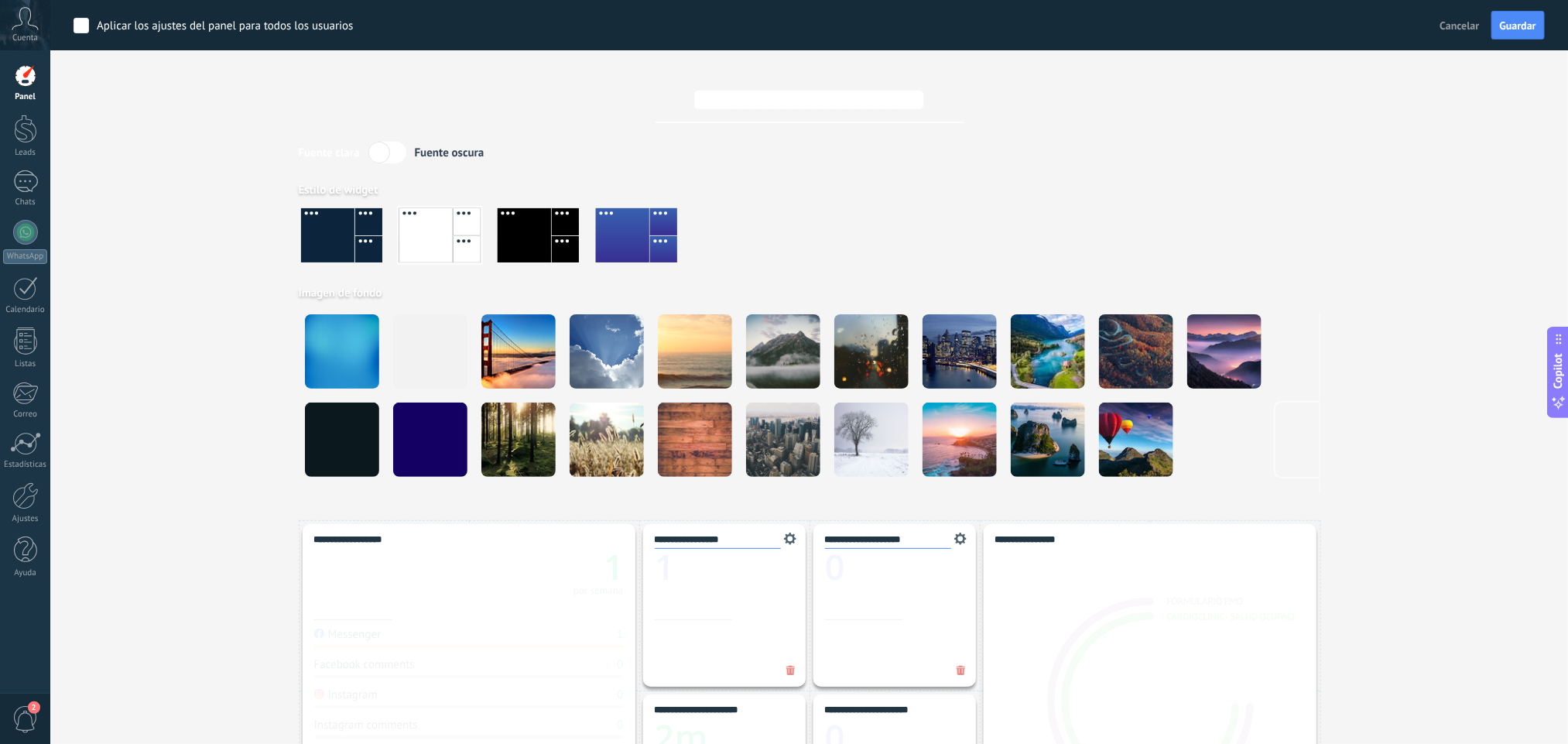
click at [552, 237] on div at bounding box center [565, 249] width 27 height 27
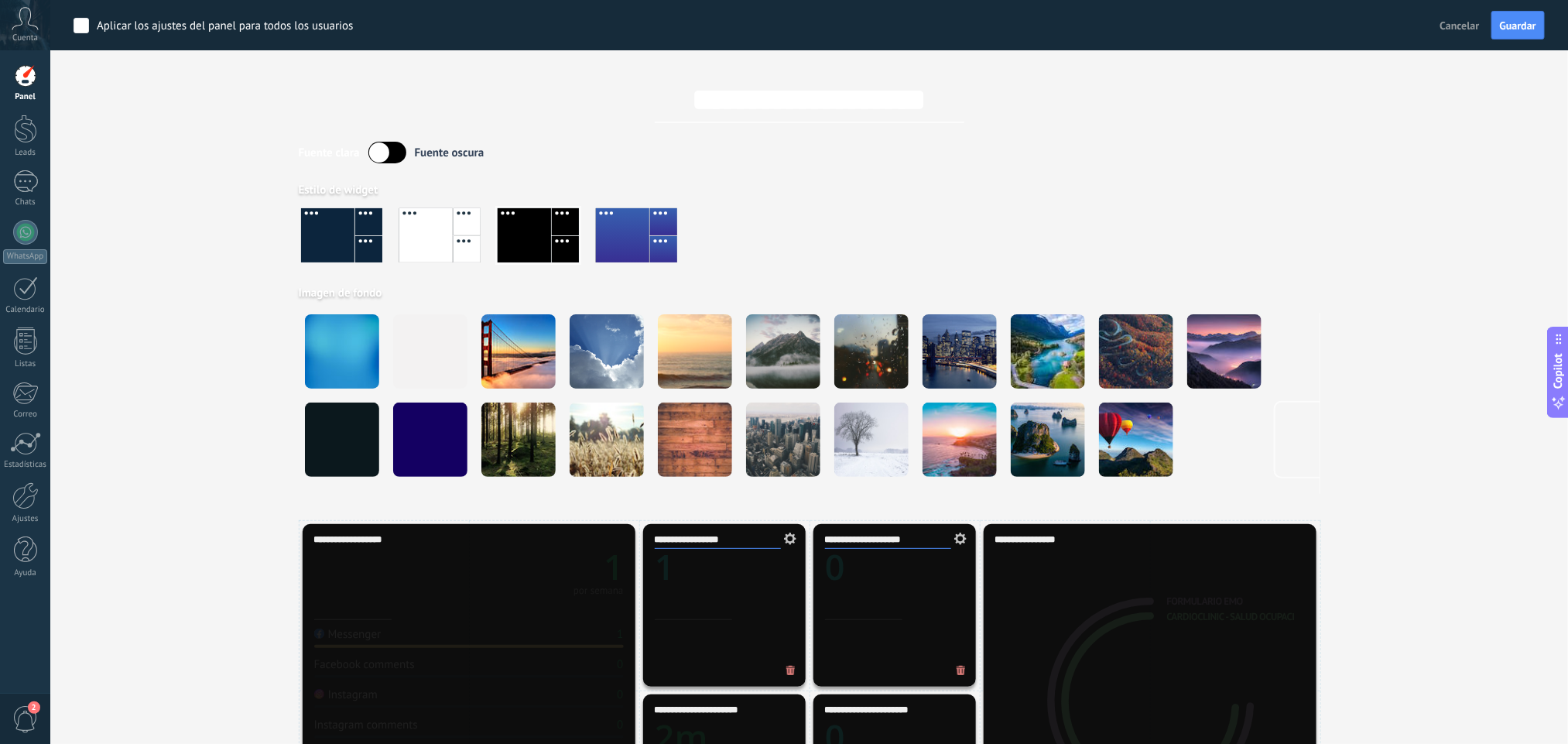
click at [634, 231] on div at bounding box center [623, 236] width 54 height 54
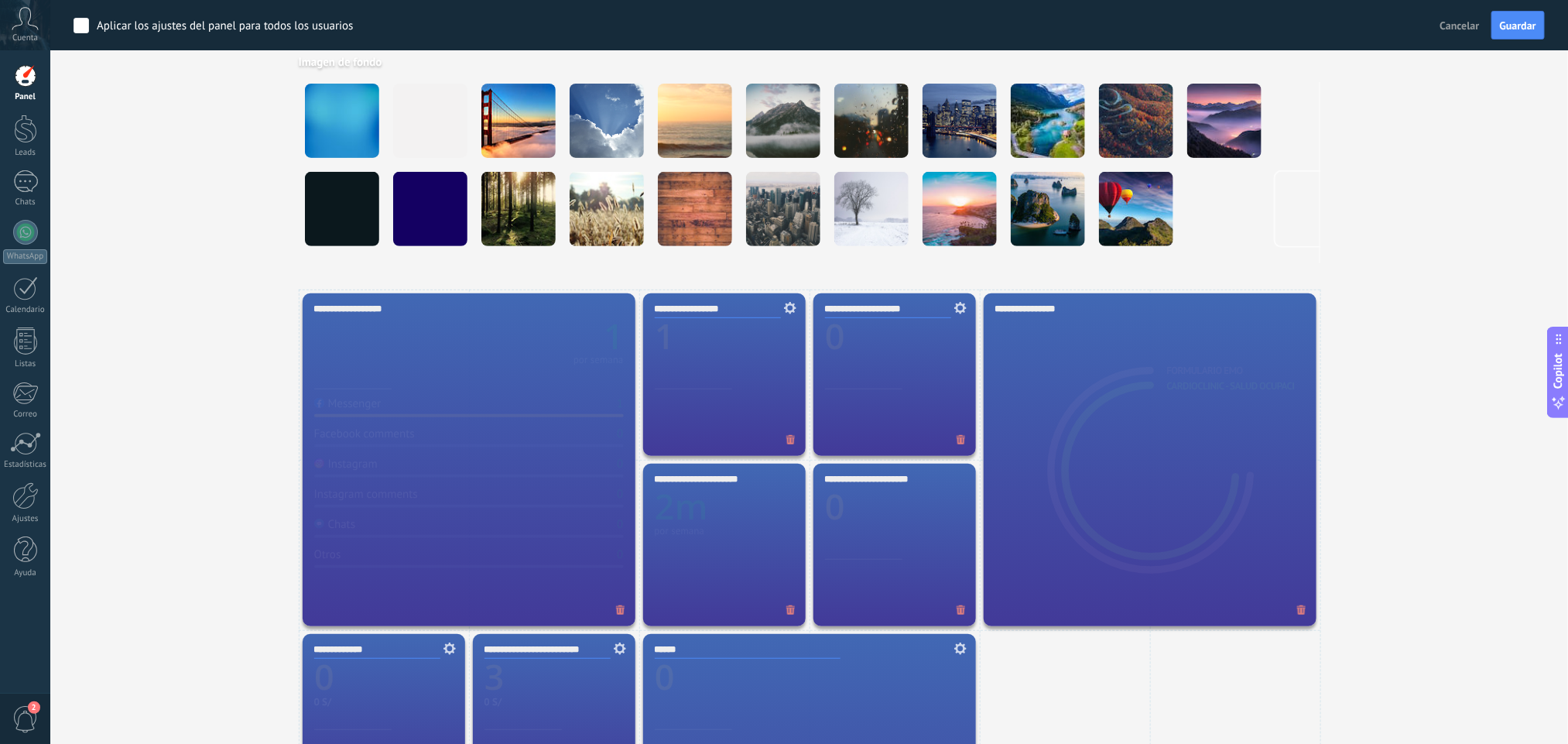
scroll to position [233, 0]
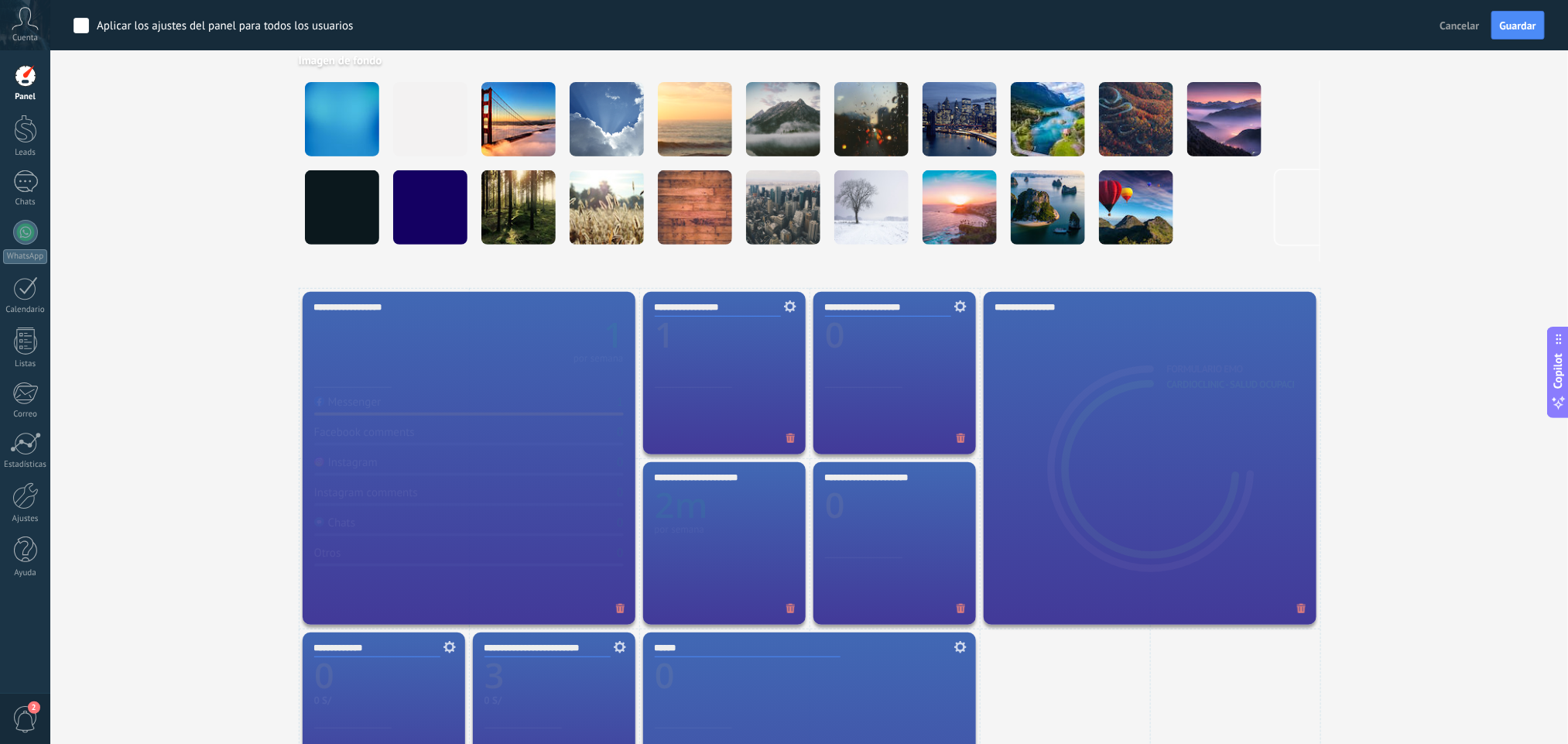
click at [481, 439] on div "**********" at bounding box center [468, 457] width 332 height 333
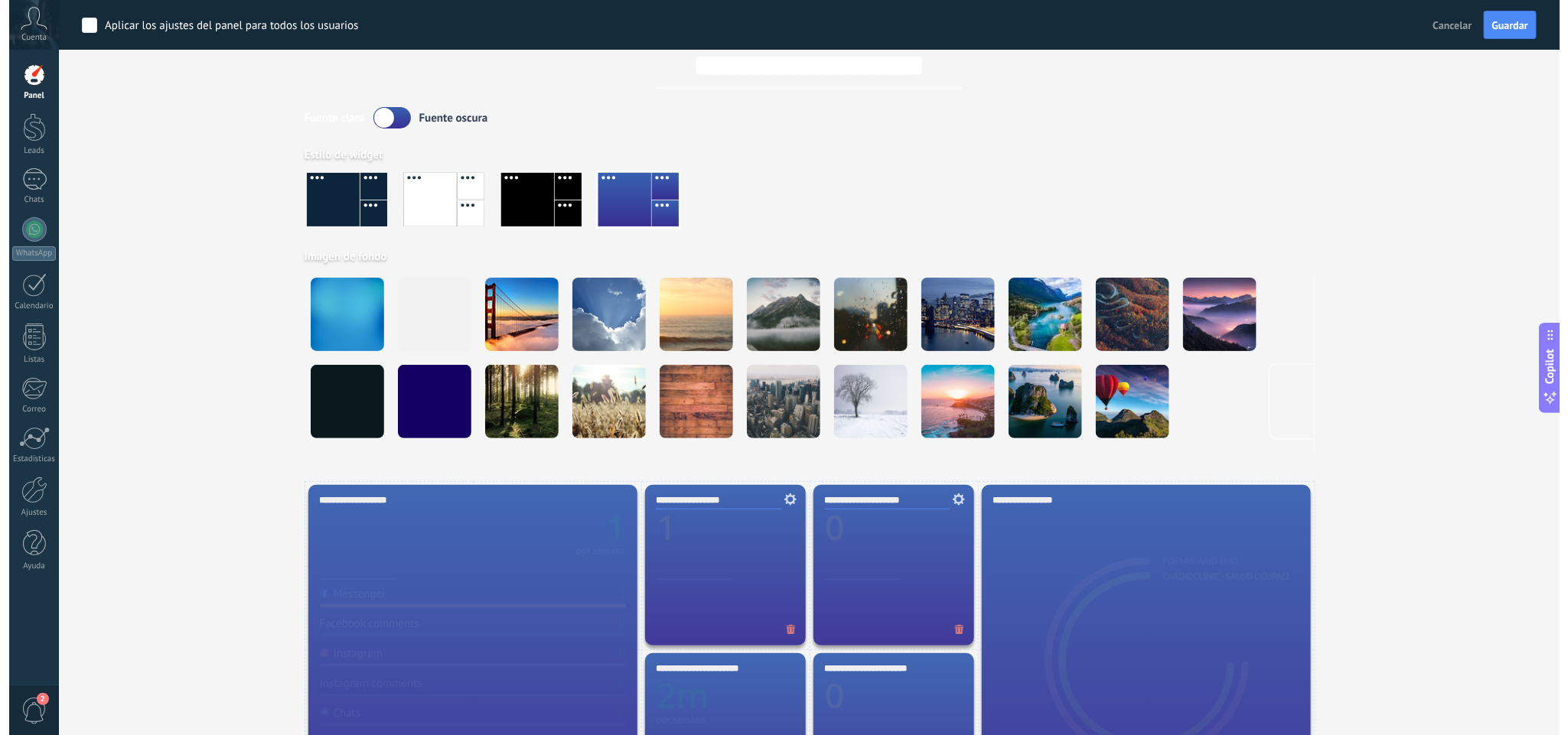
scroll to position [0, 0]
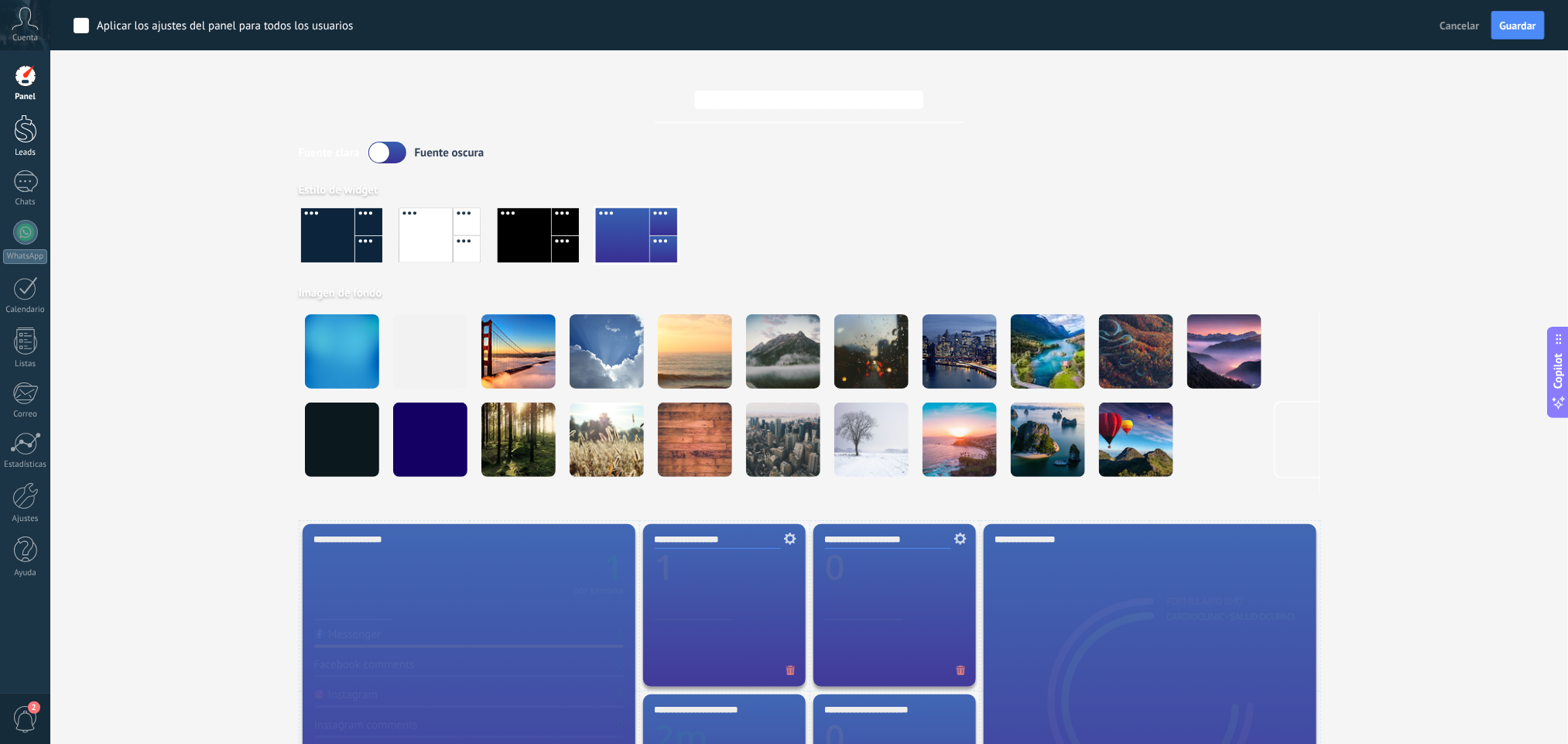
click at [26, 143] on div at bounding box center [25, 129] width 23 height 29
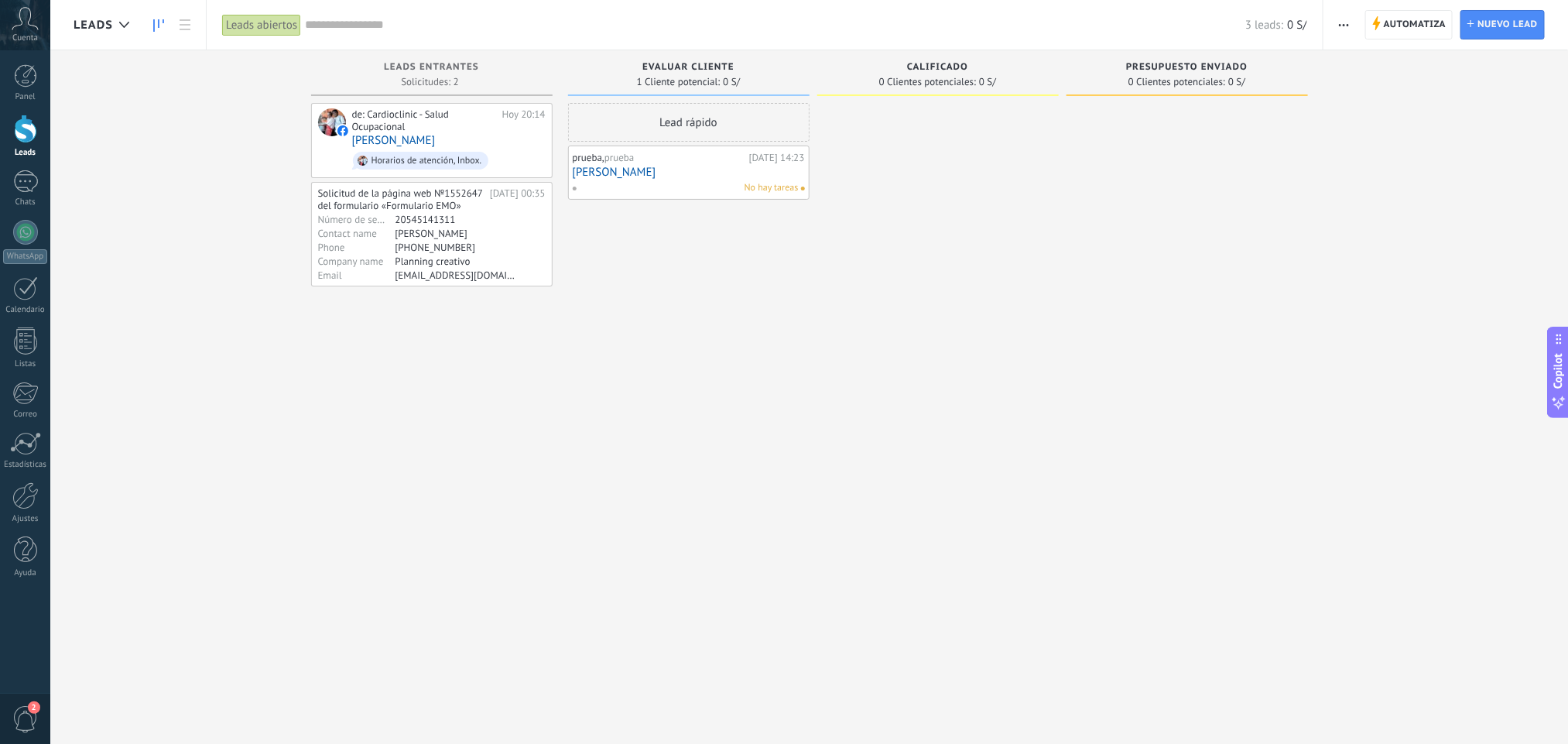
click at [700, 180] on div "prueba, prueba [DATE] 14:23 Leas Prueba No hay tareas" at bounding box center [689, 172] width 233 height 45
click at [672, 178] on link "[PERSON_NAME]" at bounding box center [689, 172] width 233 height 13
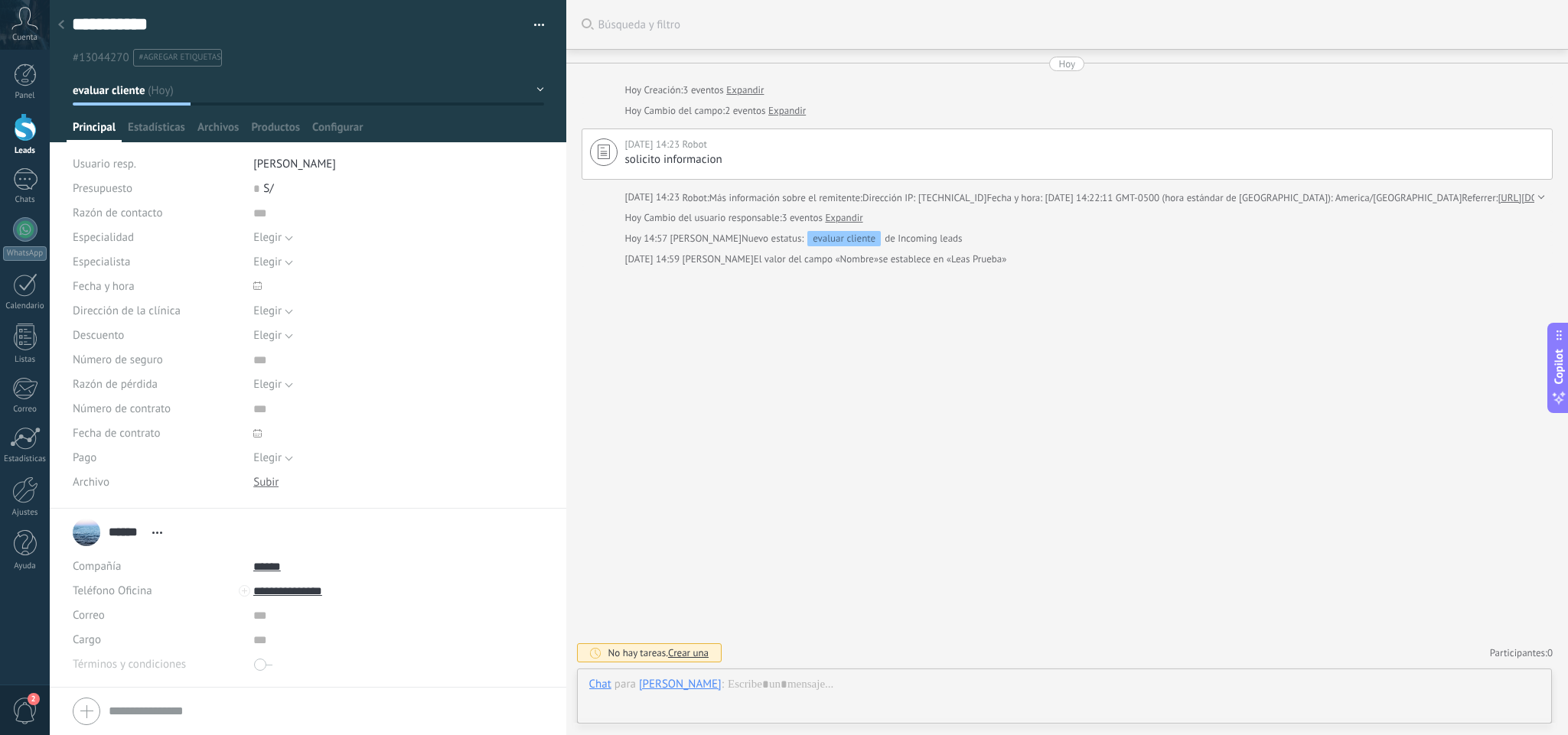
scroll to position [16, 0]
click at [850, 237] on div "evaluar cliente" at bounding box center [844, 239] width 73 height 16
click at [66, 26] on div at bounding box center [61, 26] width 22 height 30
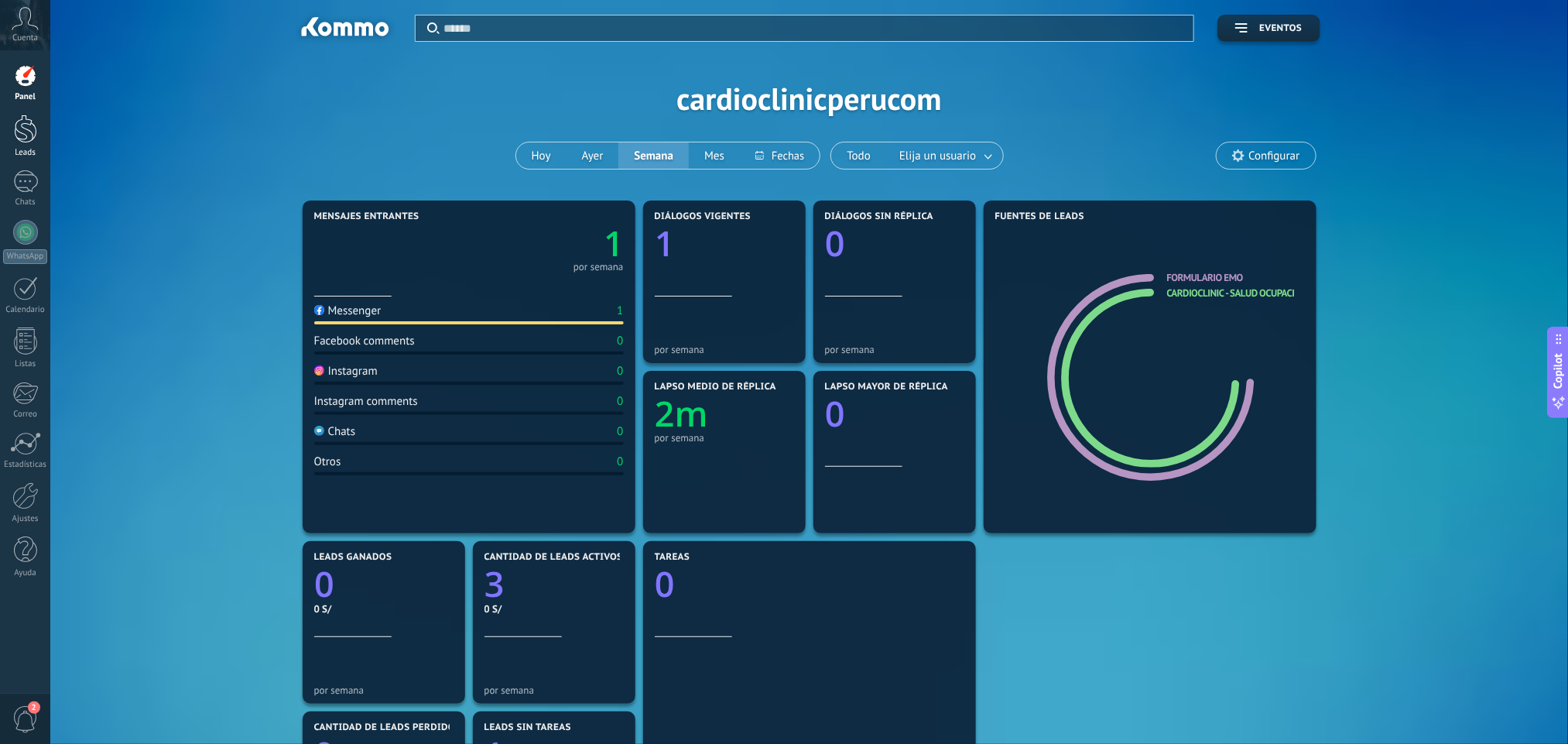
click at [28, 126] on div at bounding box center [25, 129] width 23 height 29
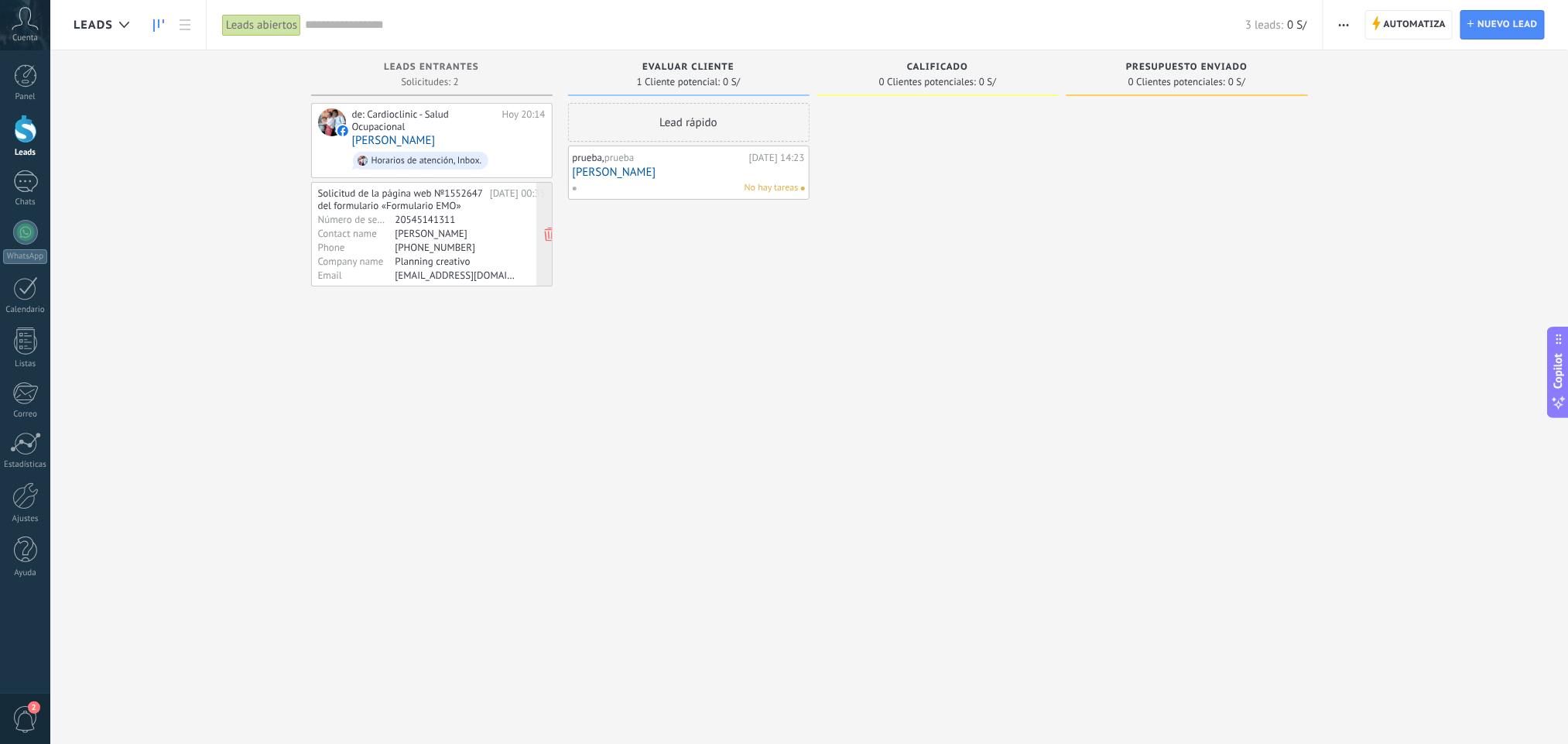
click at [470, 268] on div "Solicitud de la página web №1552647 del formulario «Formulario EMO» [DATE] 00:3…" at bounding box center [432, 235] width 228 height 94
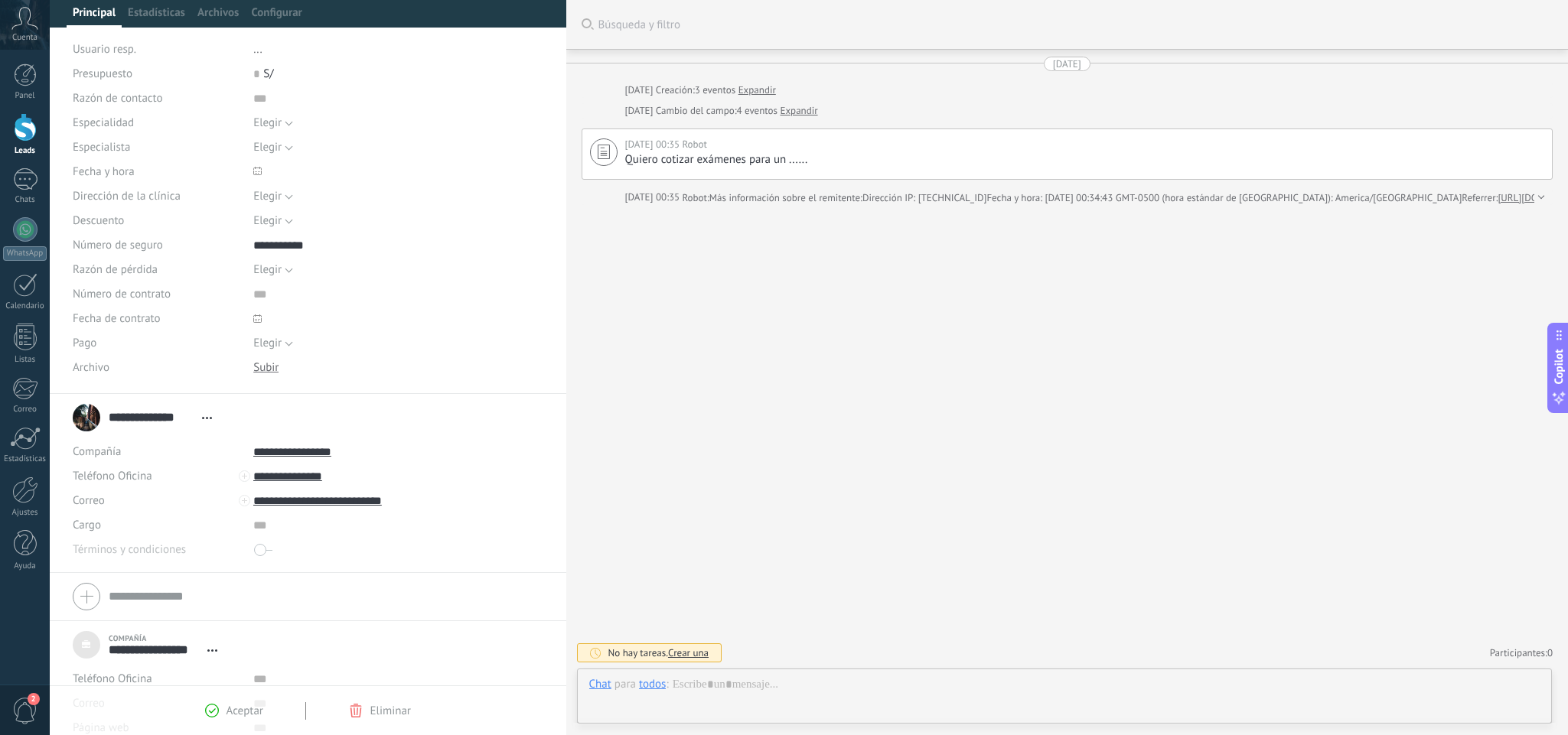
scroll to position [155, 0]
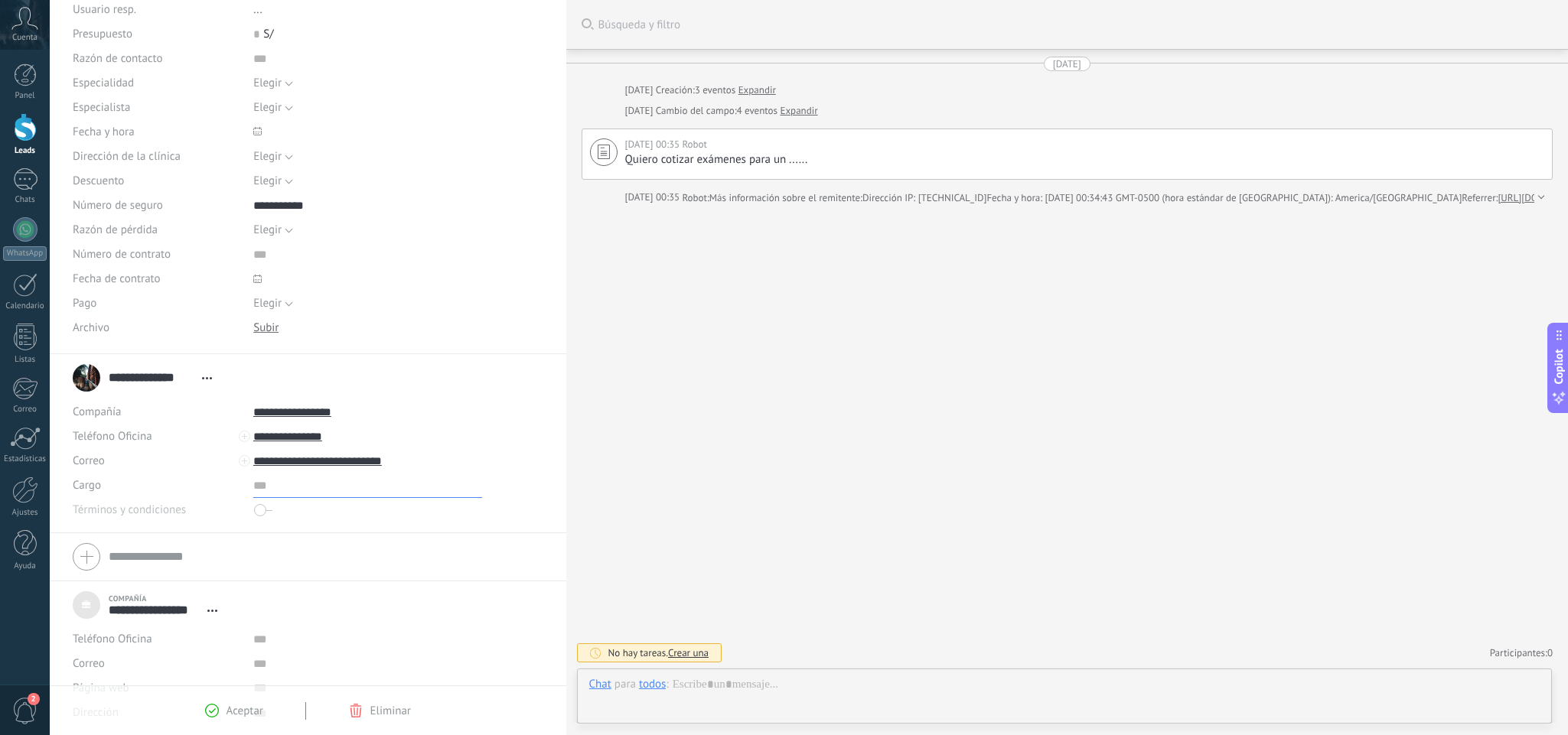
click at [280, 484] on input "text" at bounding box center [368, 485] width 229 height 25
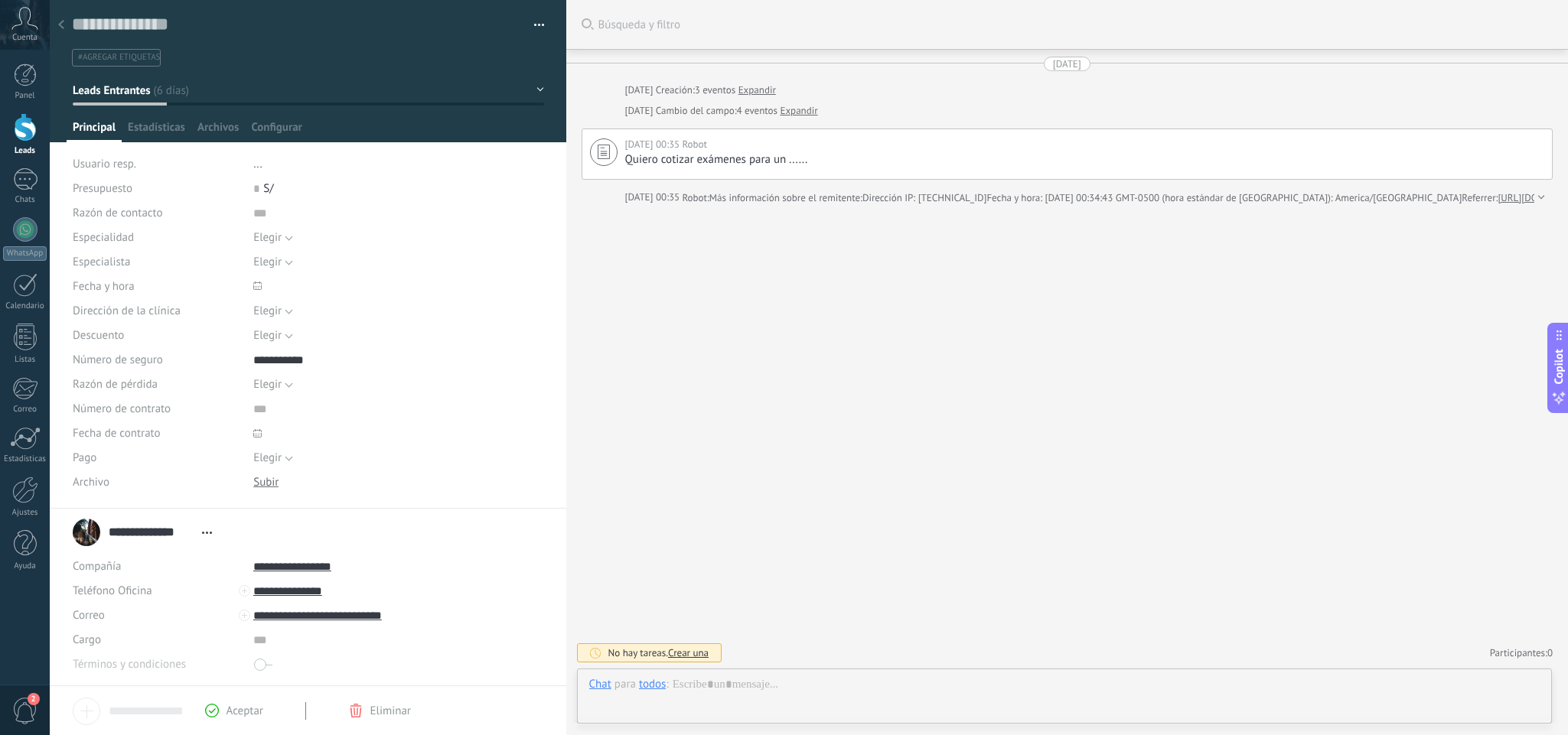
click at [296, 162] on li "..." at bounding box center [399, 164] width 290 height 25
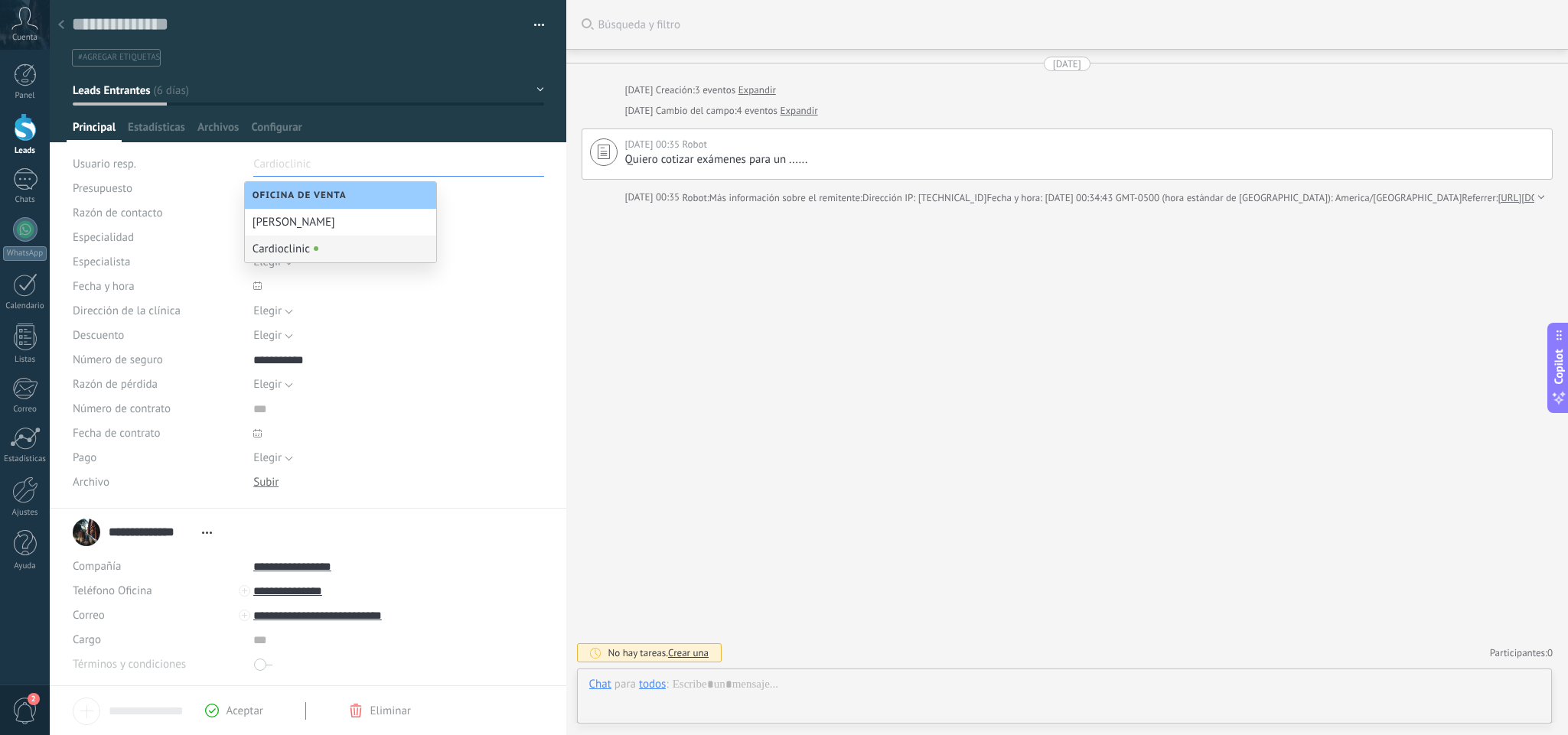
click at [310, 253] on div "Cardioclinic" at bounding box center [340, 249] width 191 height 27
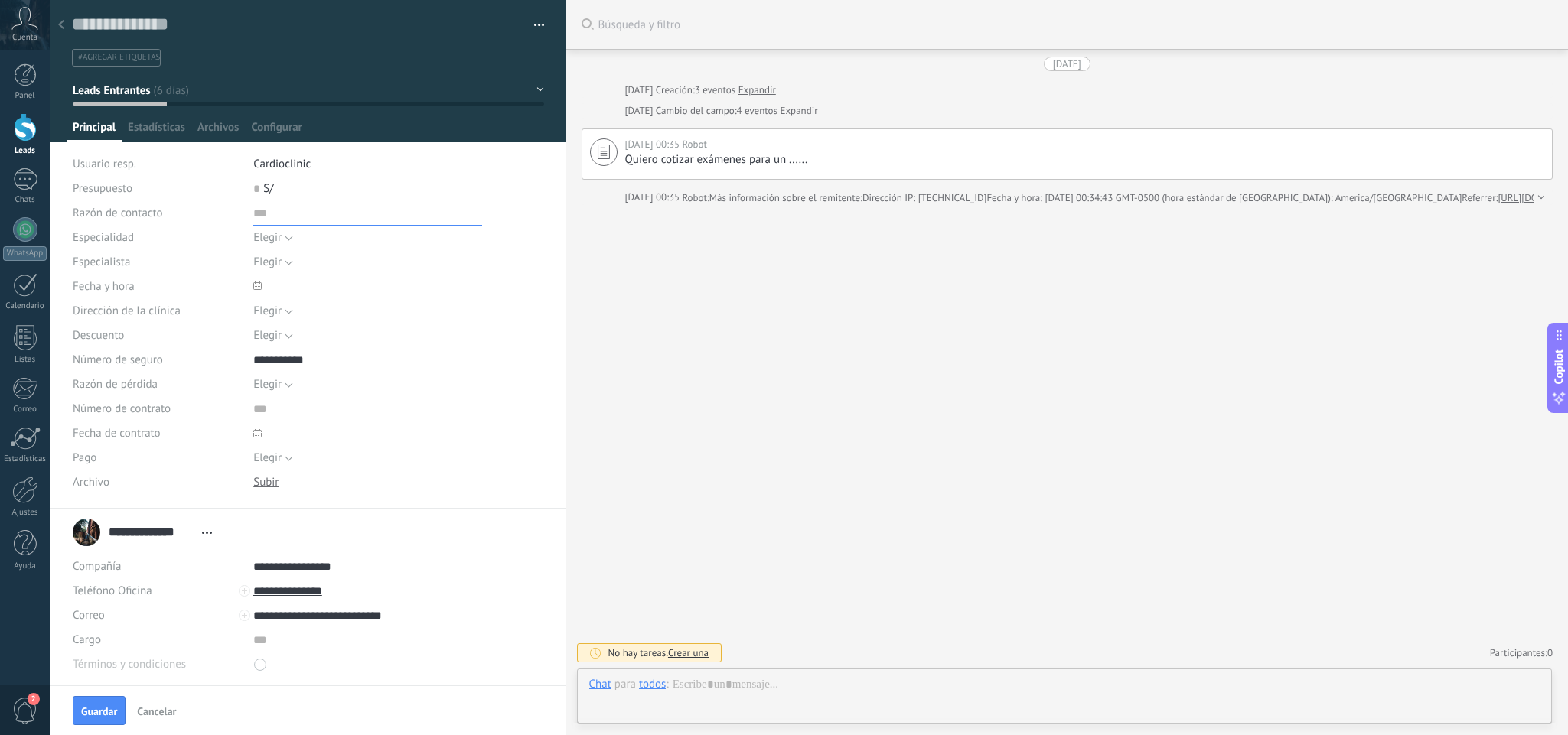
click at [284, 221] on input "text" at bounding box center [368, 213] width 229 height 25
click at [287, 244] on button "Elegir" at bounding box center [273, 238] width 39 height 25
click at [559, 240] on div "Guardar y crear Imprimir Administrar etiquetas Exportar a excel" at bounding box center [308, 255] width 517 height 509
click at [283, 257] on button "Elegir" at bounding box center [273, 262] width 39 height 25
click at [533, 87] on button "Leads Entrantes" at bounding box center [309, 91] width 472 height 28
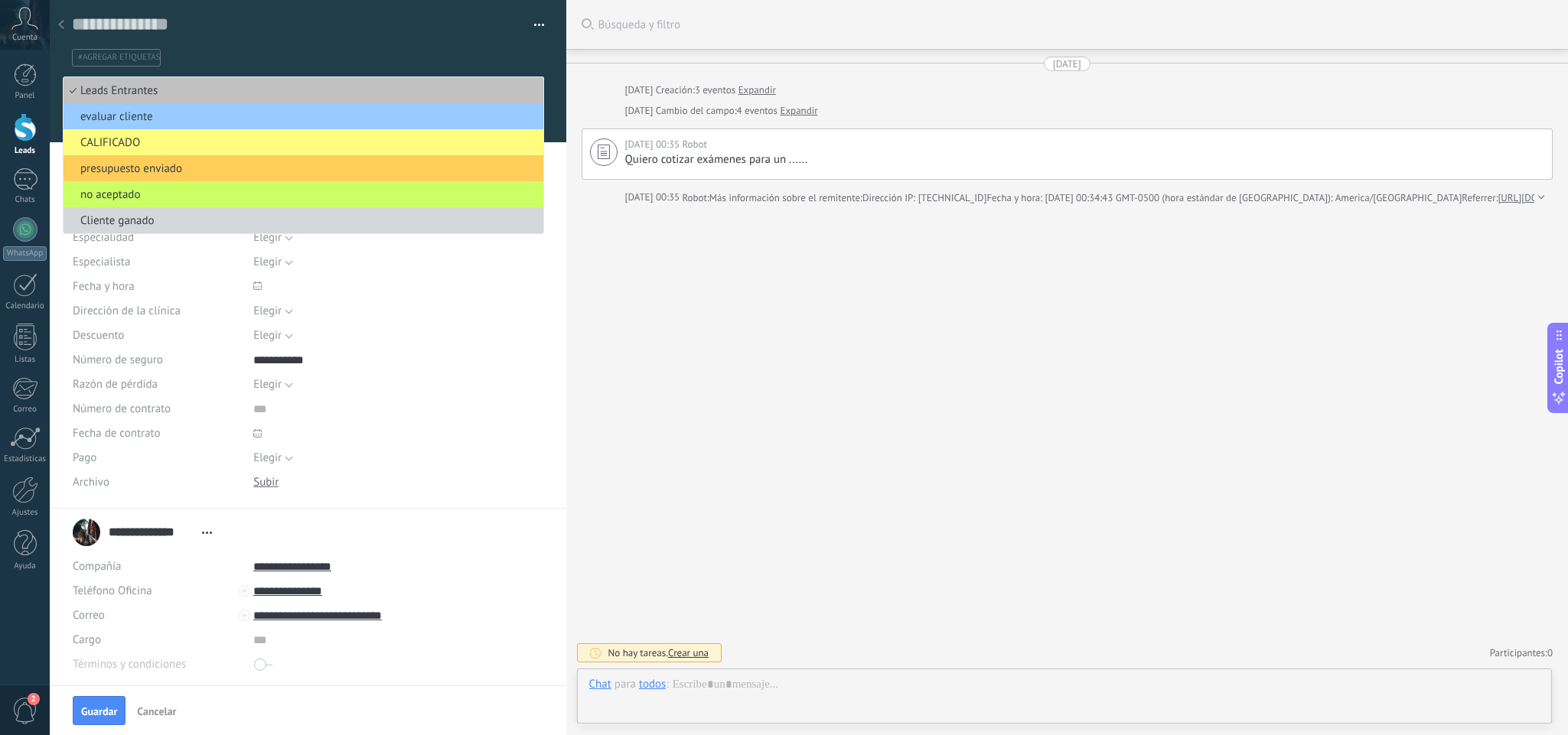
click at [494, 337] on div "Elegir 5% 10% 15% [GEOGRAPHIC_DATA]" at bounding box center [399, 335] width 290 height 25
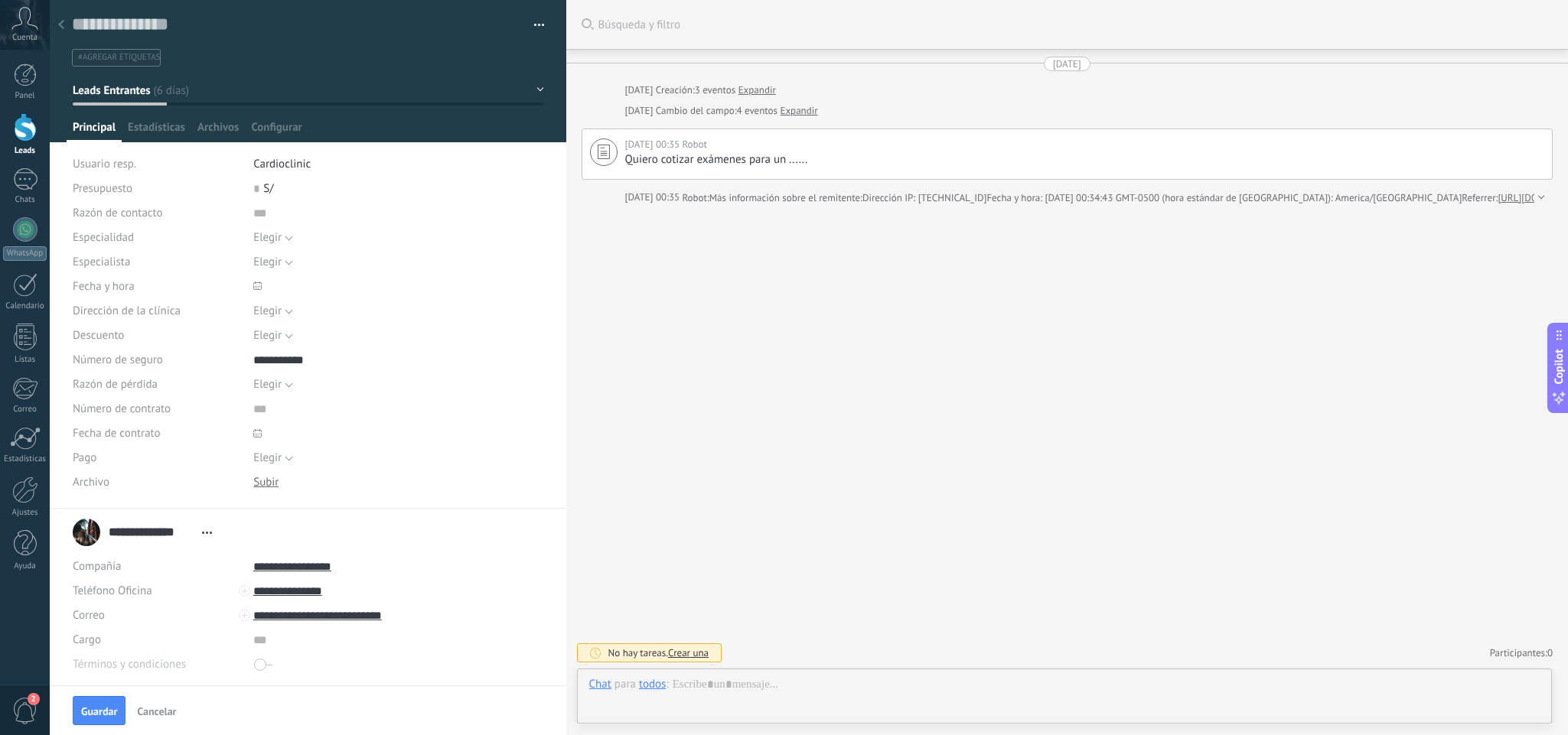
drag, startPoint x: 287, startPoint y: 311, endPoint x: 226, endPoint y: 317, distance: 61.3
click at [226, 317] on div "Dirección de la clínica" at bounding box center [157, 311] width 169 height 25
click at [288, 308] on button "Elegir" at bounding box center [273, 311] width 39 height 25
click at [288, 308] on span "Elegir" at bounding box center [384, 312] width 294 height 15
click at [290, 333] on button "Elegir" at bounding box center [273, 335] width 39 height 25
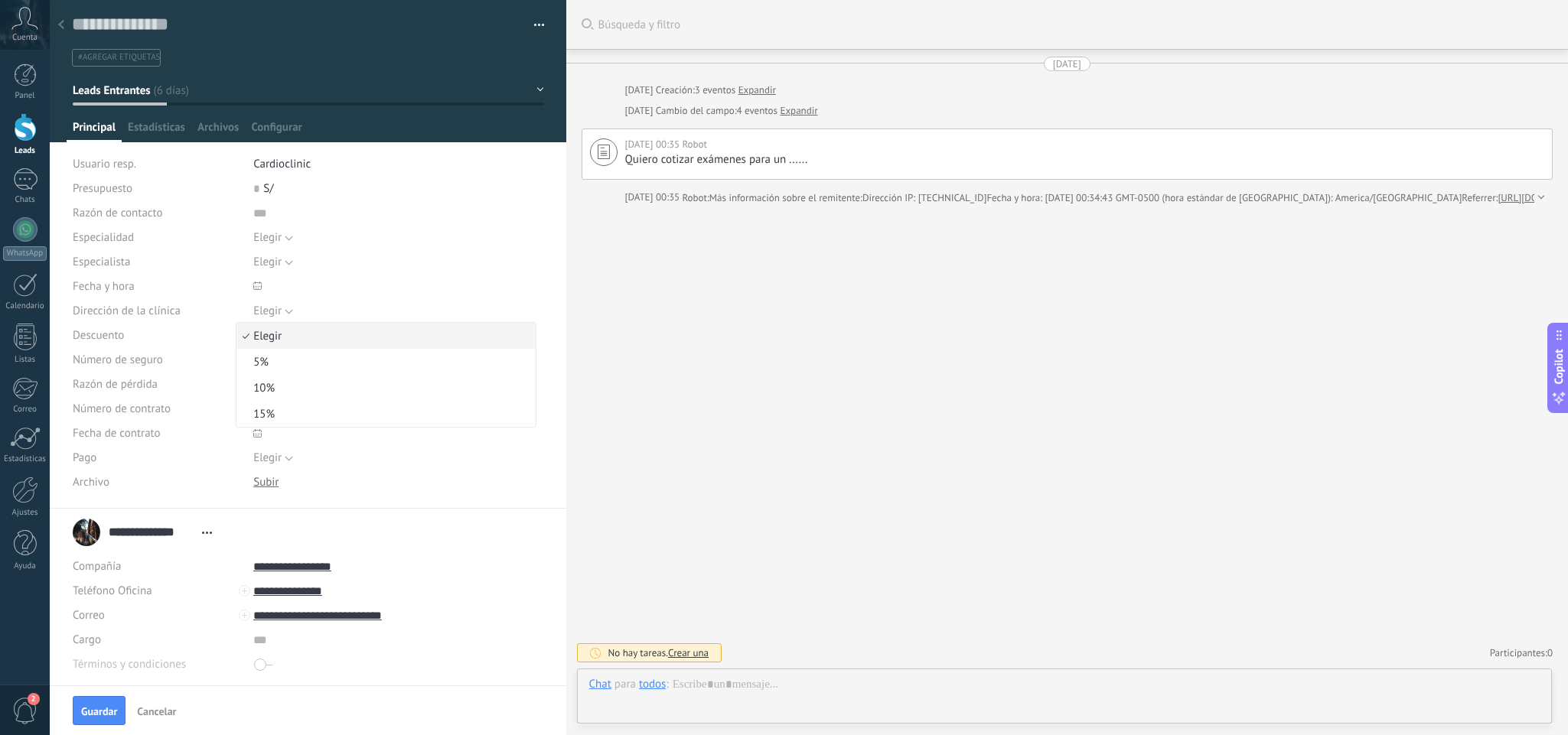
click at [290, 333] on span "Elegir" at bounding box center [384, 335] width 294 height 15
click at [283, 389] on button "Elegir" at bounding box center [273, 385] width 39 height 25
click at [559, 365] on div "Guardar y crear Imprimir Administrar etiquetas Exportar a excel" at bounding box center [308, 255] width 517 height 509
click at [166, 128] on span "Estadísticas" at bounding box center [156, 131] width 57 height 22
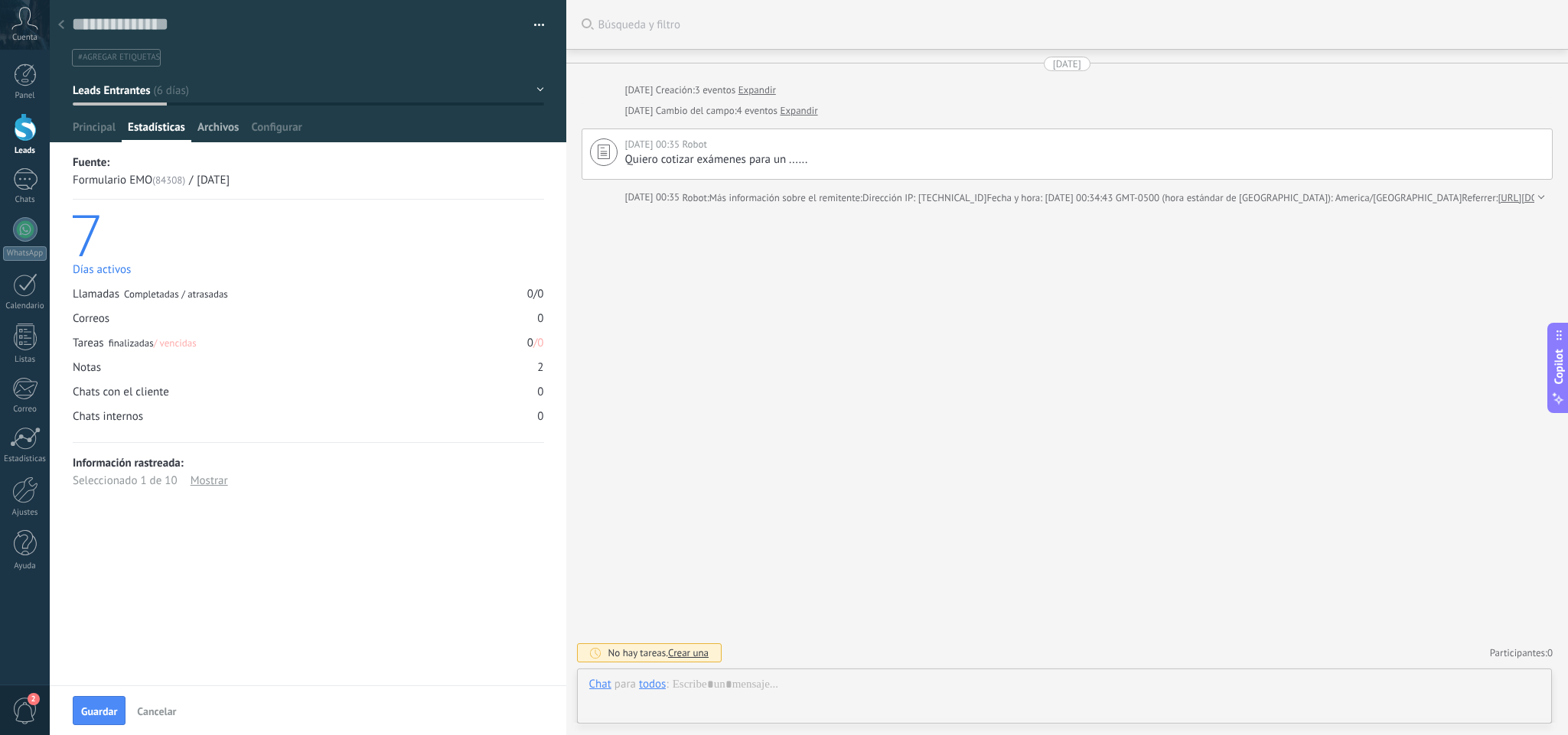
click at [233, 127] on span "Archivos" at bounding box center [218, 131] width 41 height 22
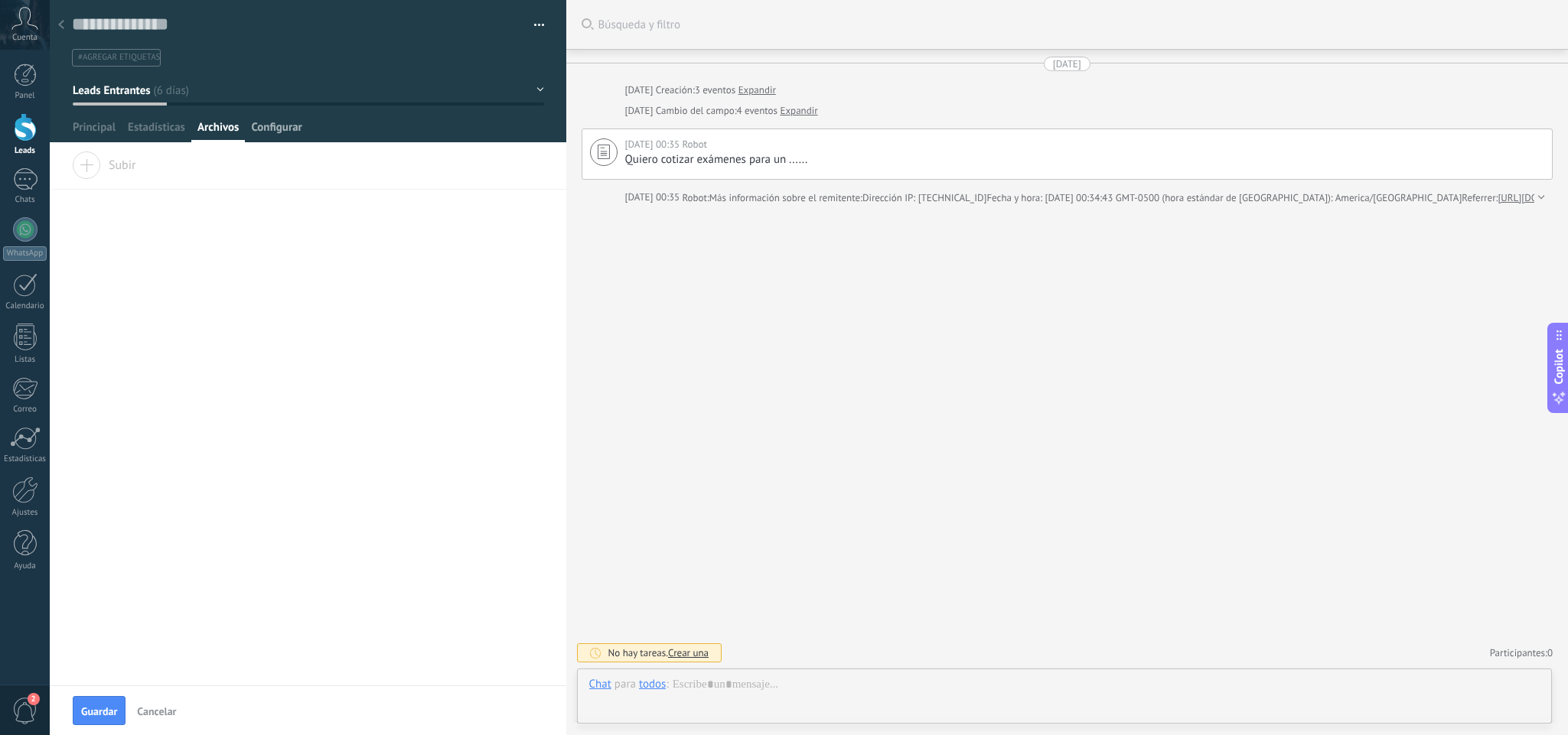
click at [285, 126] on span "Configurar" at bounding box center [275, 131] width 50 height 22
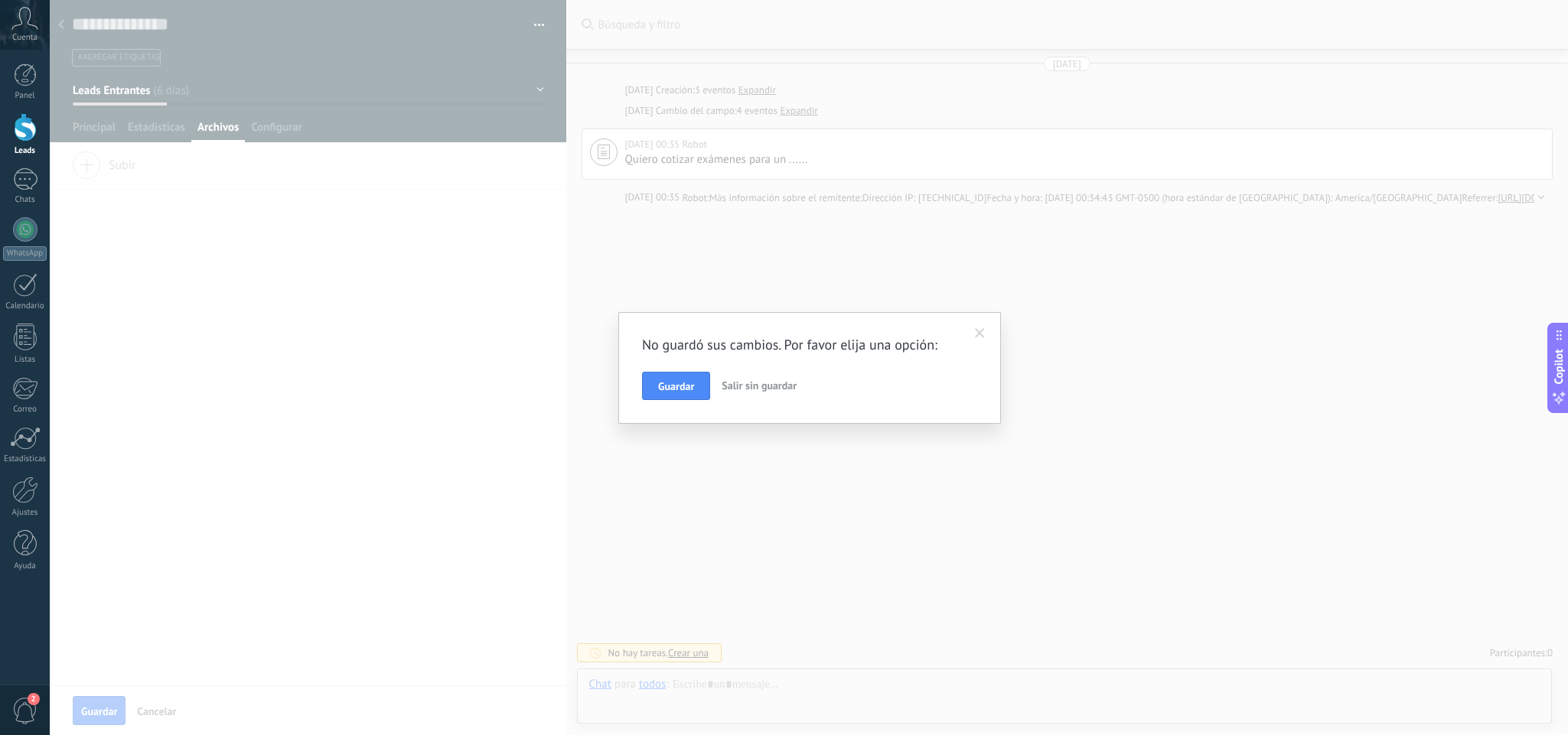
click at [779, 395] on button "Salir sin guardar" at bounding box center [759, 386] width 87 height 29
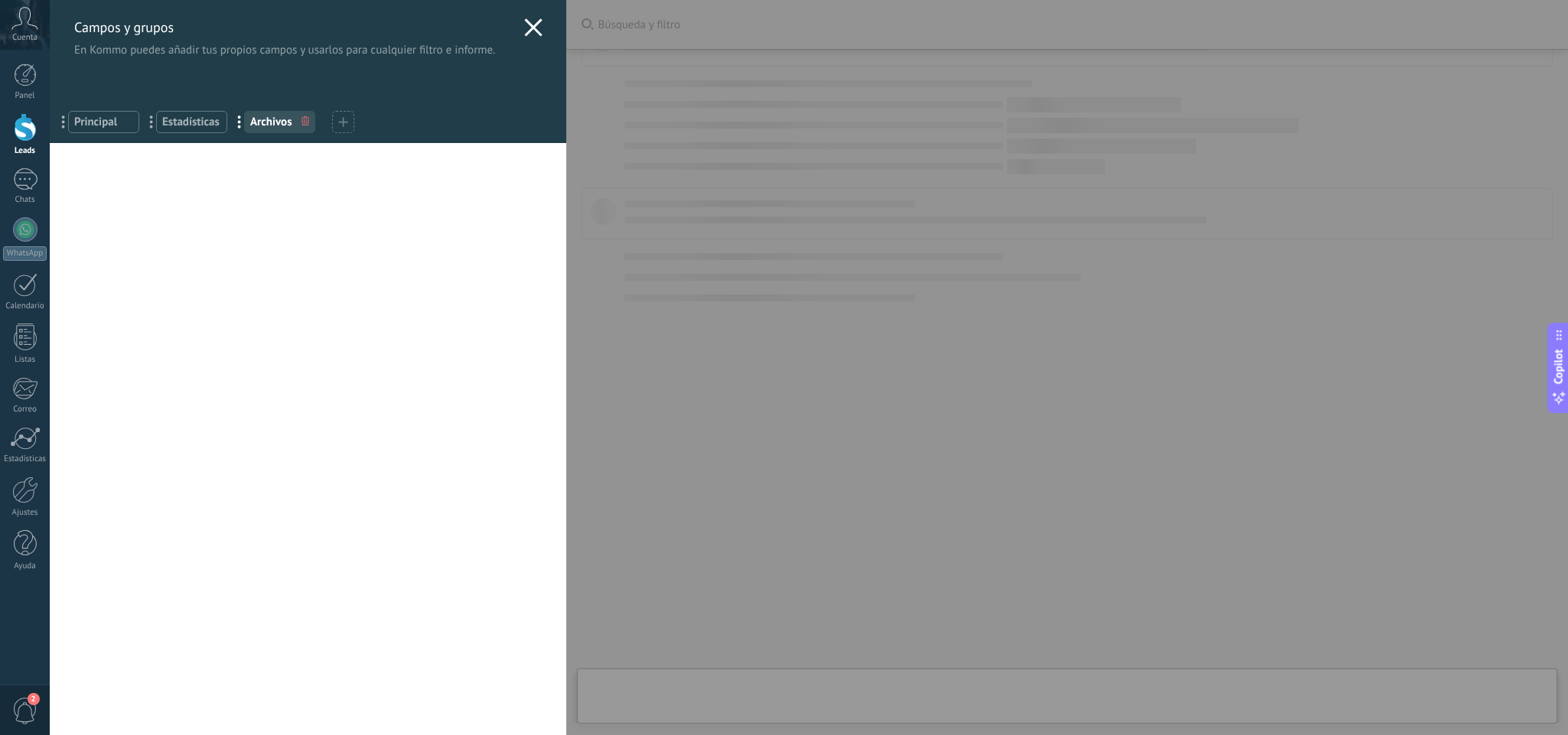
type textarea "***"
click at [93, 120] on span "Principal" at bounding box center [104, 121] width 59 height 15
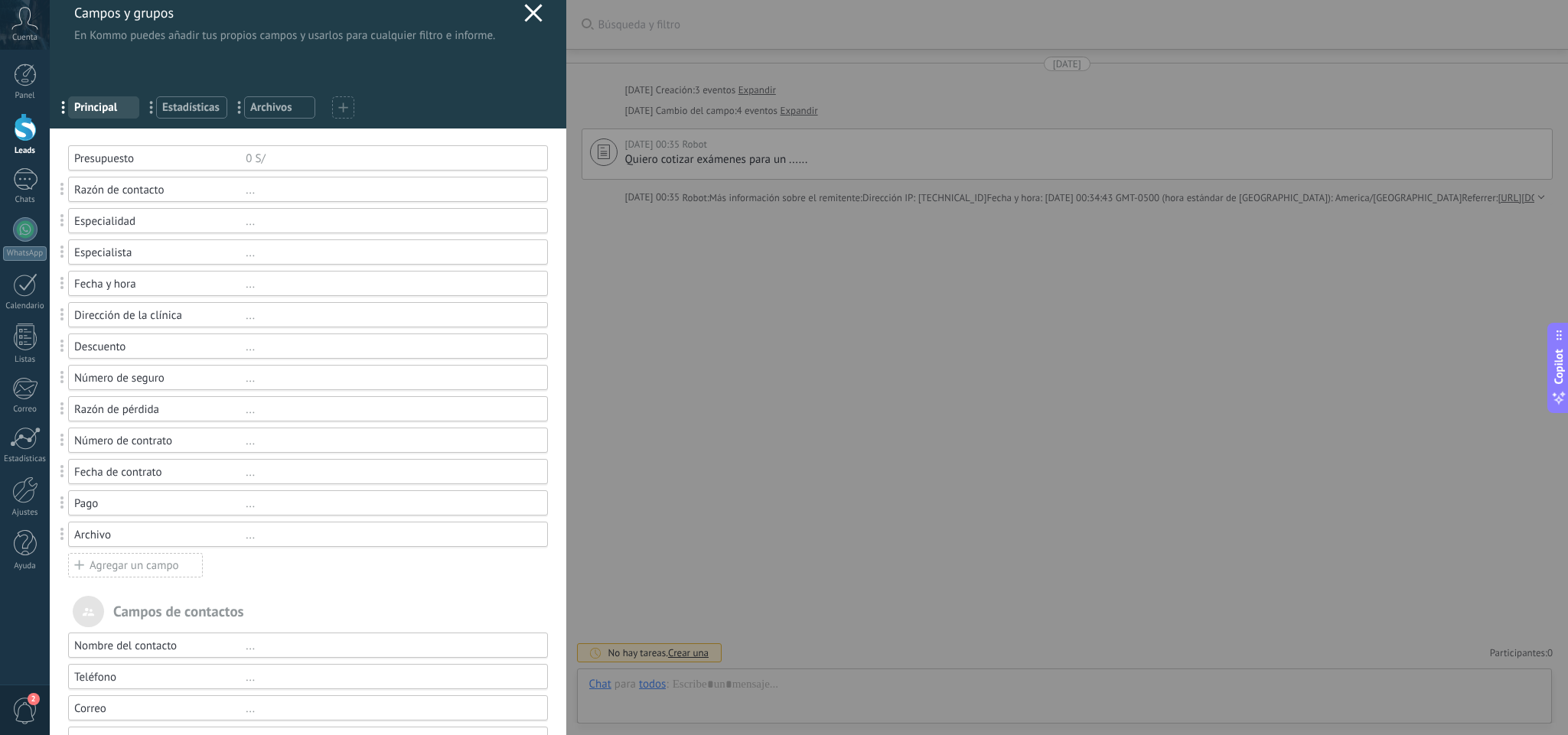
scroll to position [0, 0]
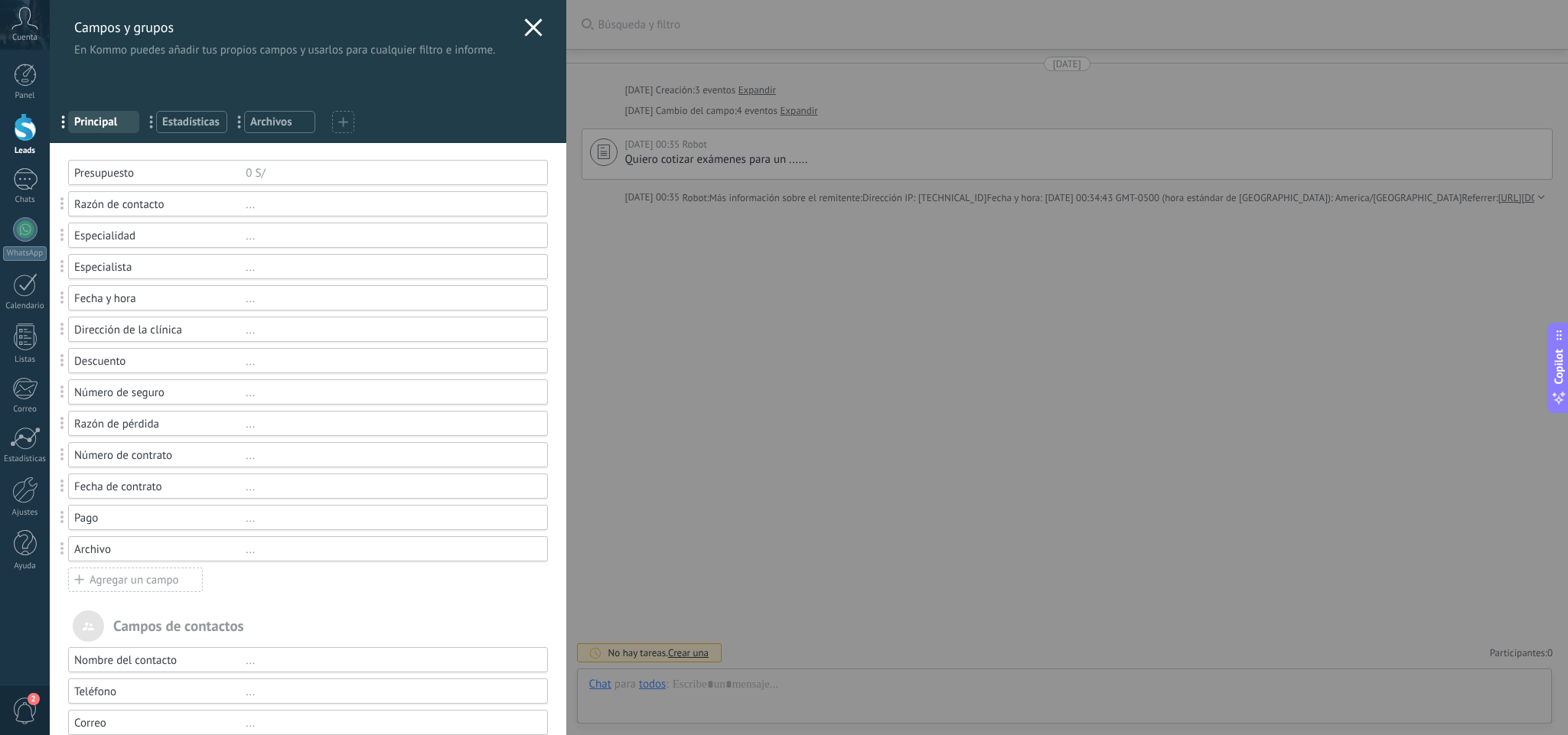
click at [49, 85] on div "Campos y grupos En Kommo puedes añadir tus propios campos y usarlos para cualqu…" at bounding box center [808, 367] width 1518 height 735
